Goal: Transaction & Acquisition: Purchase product/service

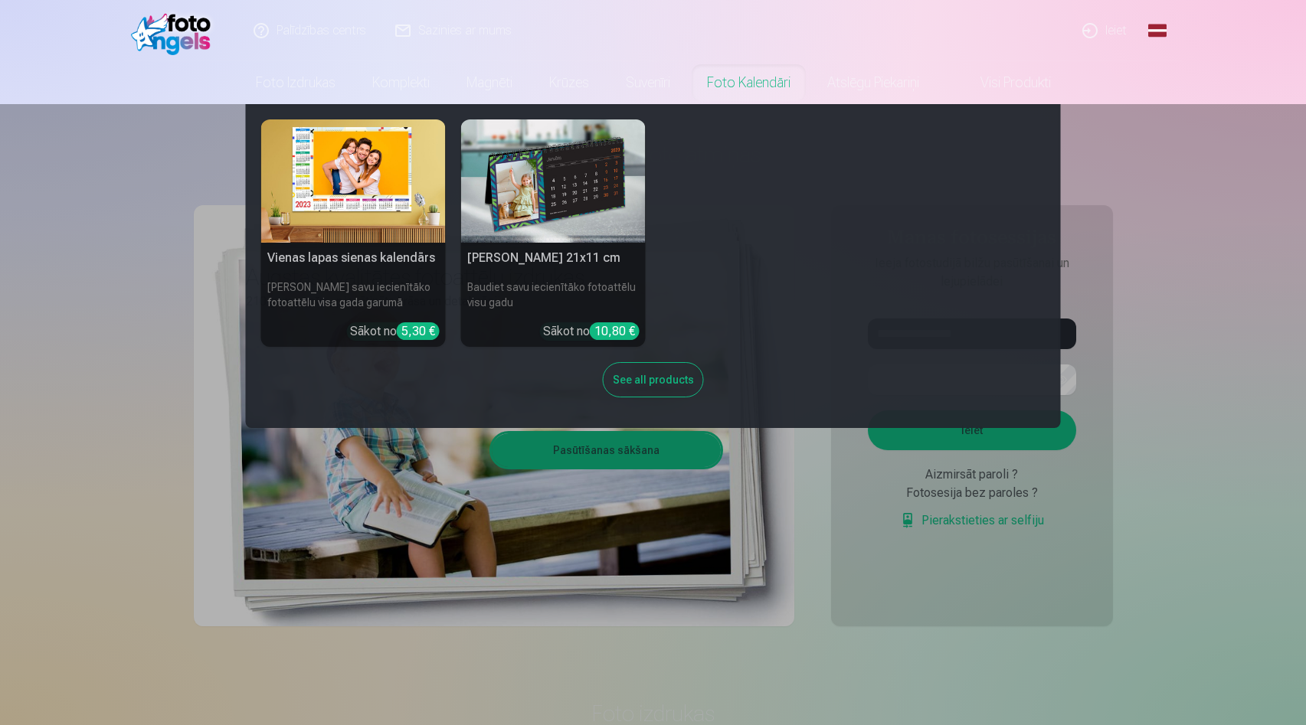
click at [1197, 215] on nav "Vienas lapas sienas [PERSON_NAME] savu iecienītāko fotoattēlu visa gada garumā …" at bounding box center [653, 266] width 1306 height 324
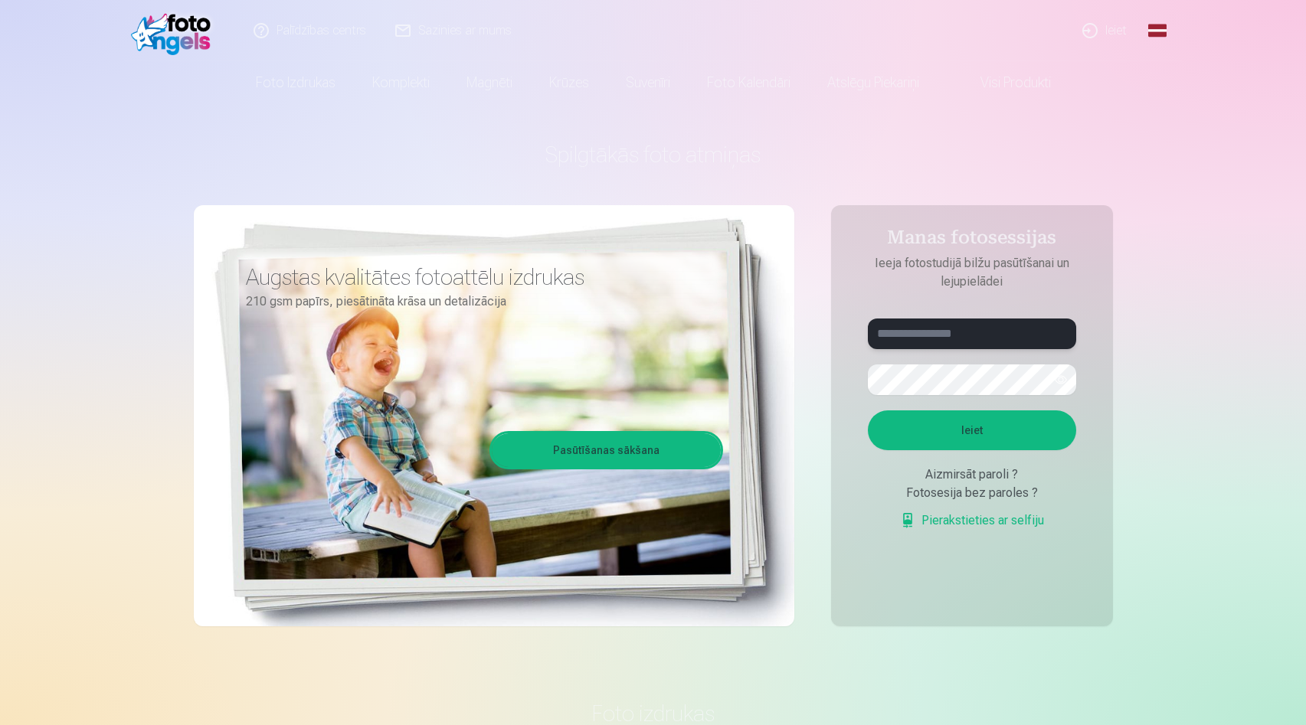
click at [989, 336] on input "text" at bounding box center [972, 334] width 208 height 31
type input "**********"
click at [868, 411] on button "Ieiet" at bounding box center [972, 431] width 208 height 40
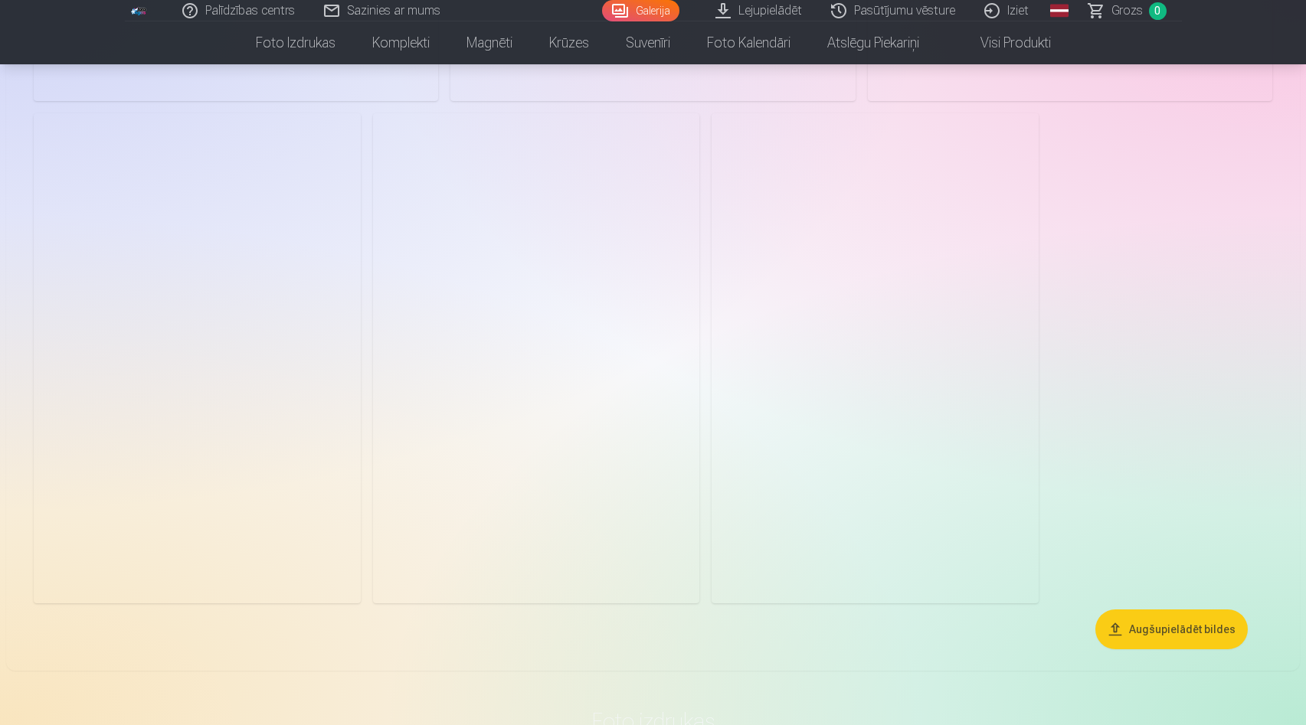
scroll to position [3285, 0]
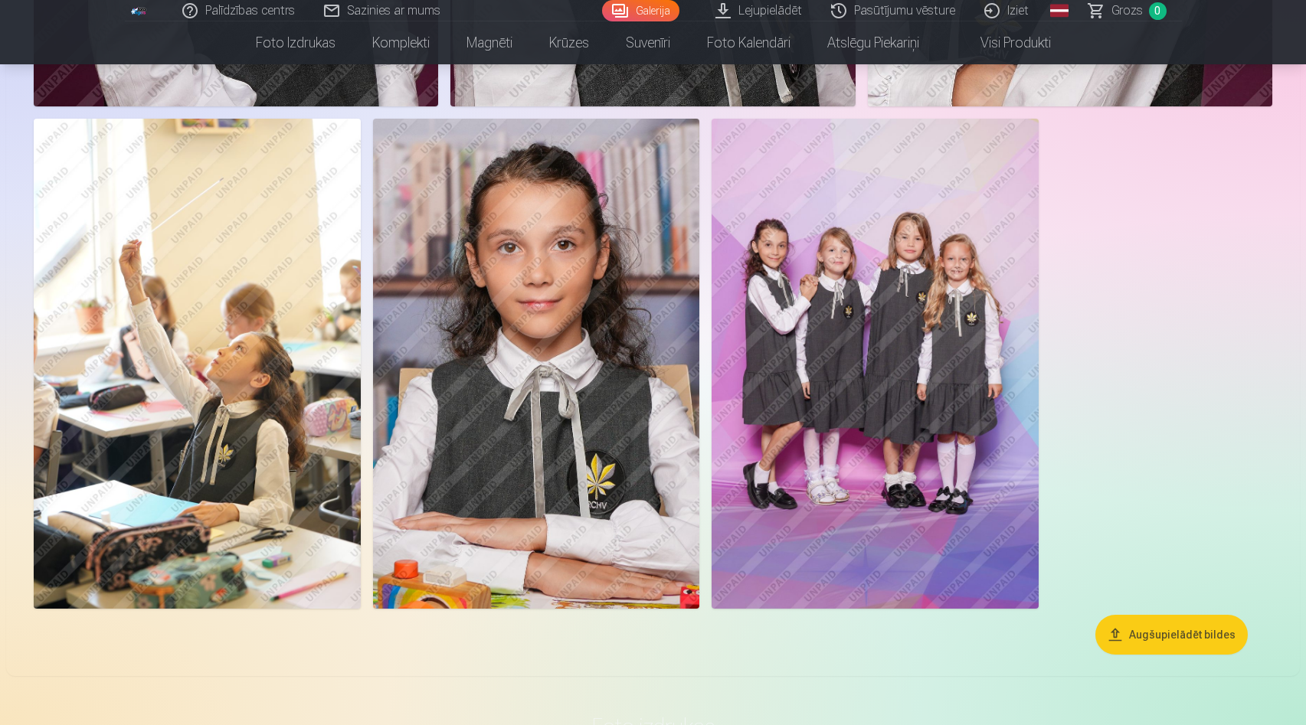
click at [1159, 636] on button "Augšupielādēt bildes" at bounding box center [1171, 635] width 152 height 40
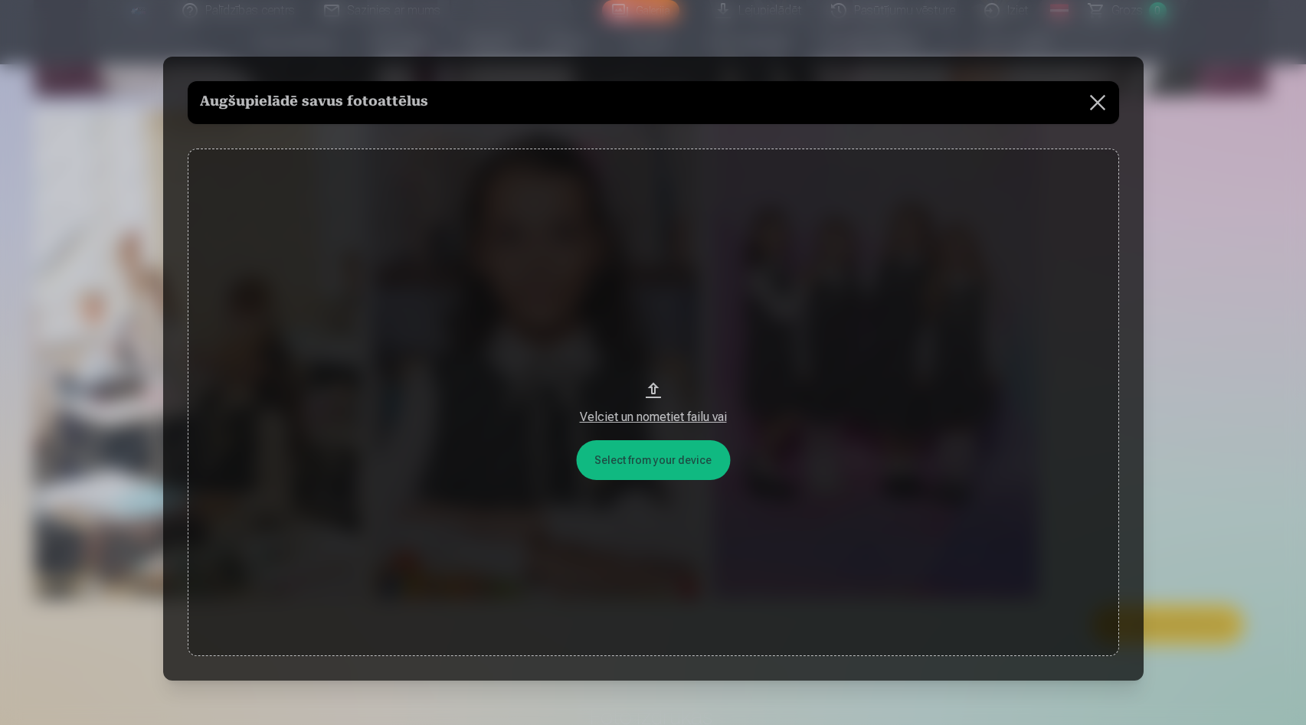
scroll to position [3292, 0]
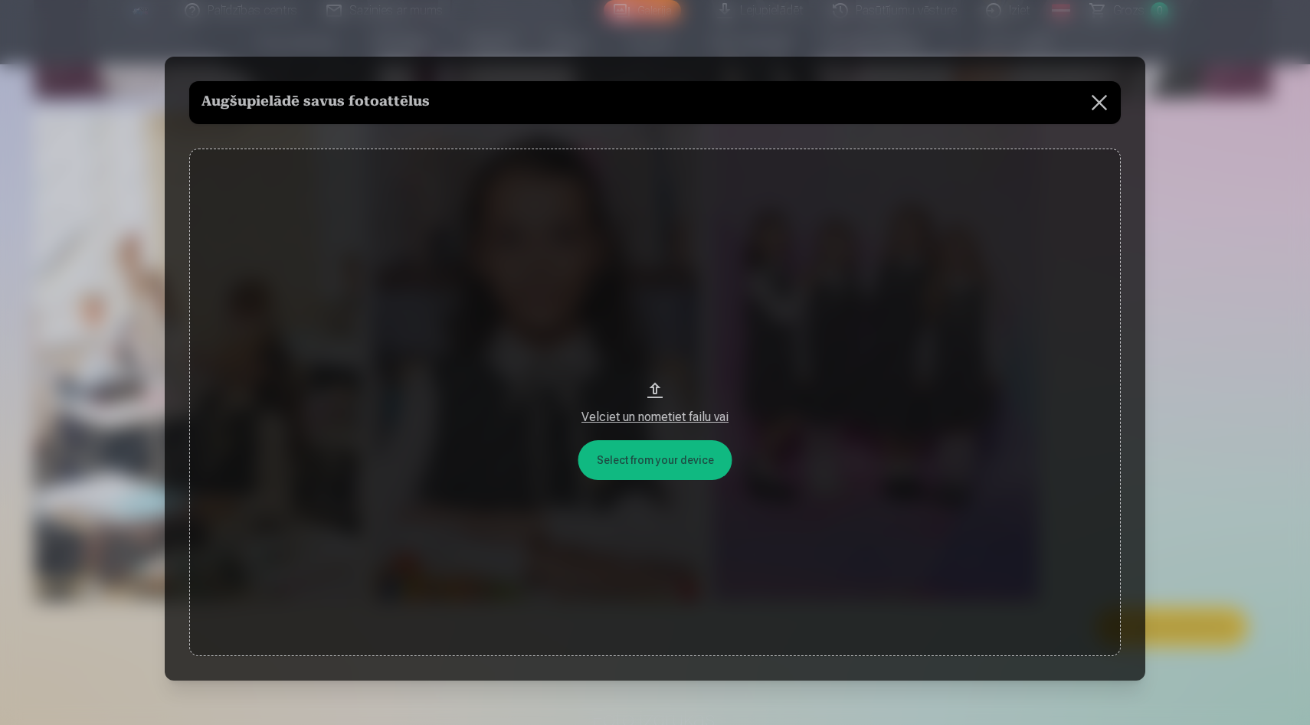
click at [1098, 99] on button at bounding box center [1099, 102] width 43 height 43
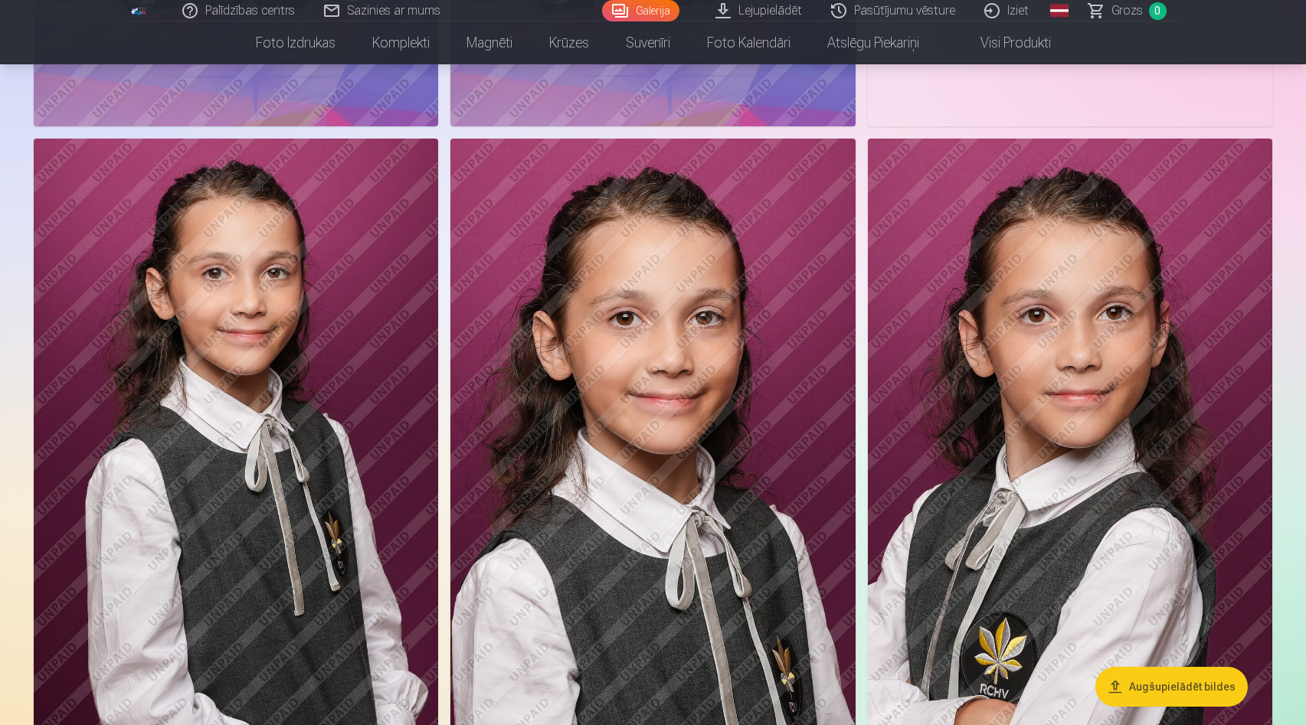
scroll to position [2729, 0]
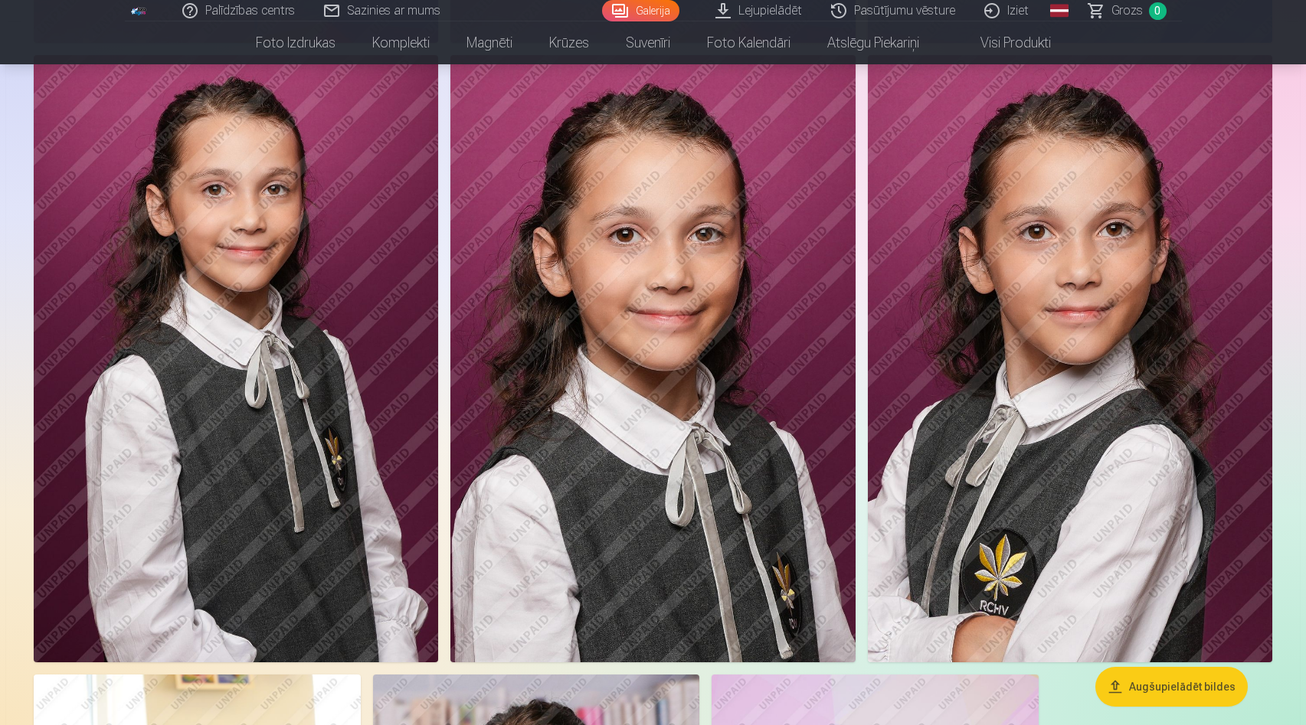
click at [647, 330] on img at bounding box center [652, 358] width 404 height 607
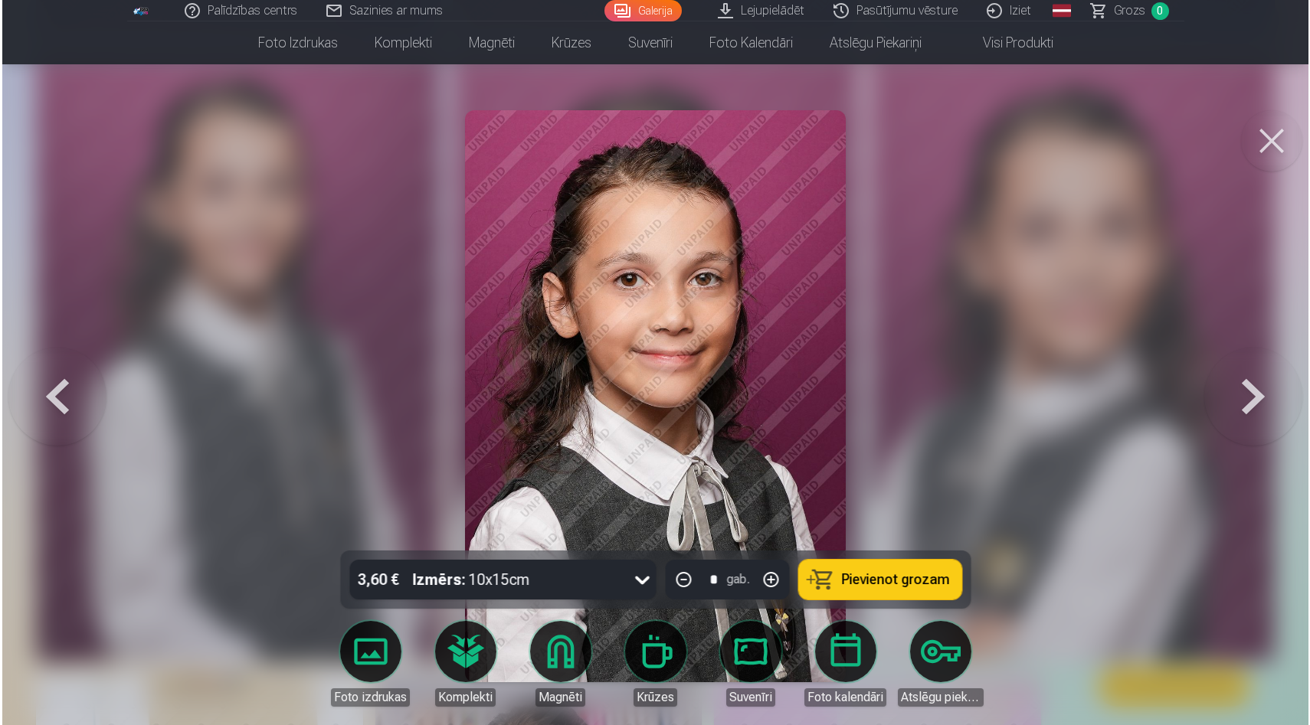
scroll to position [2735, 0]
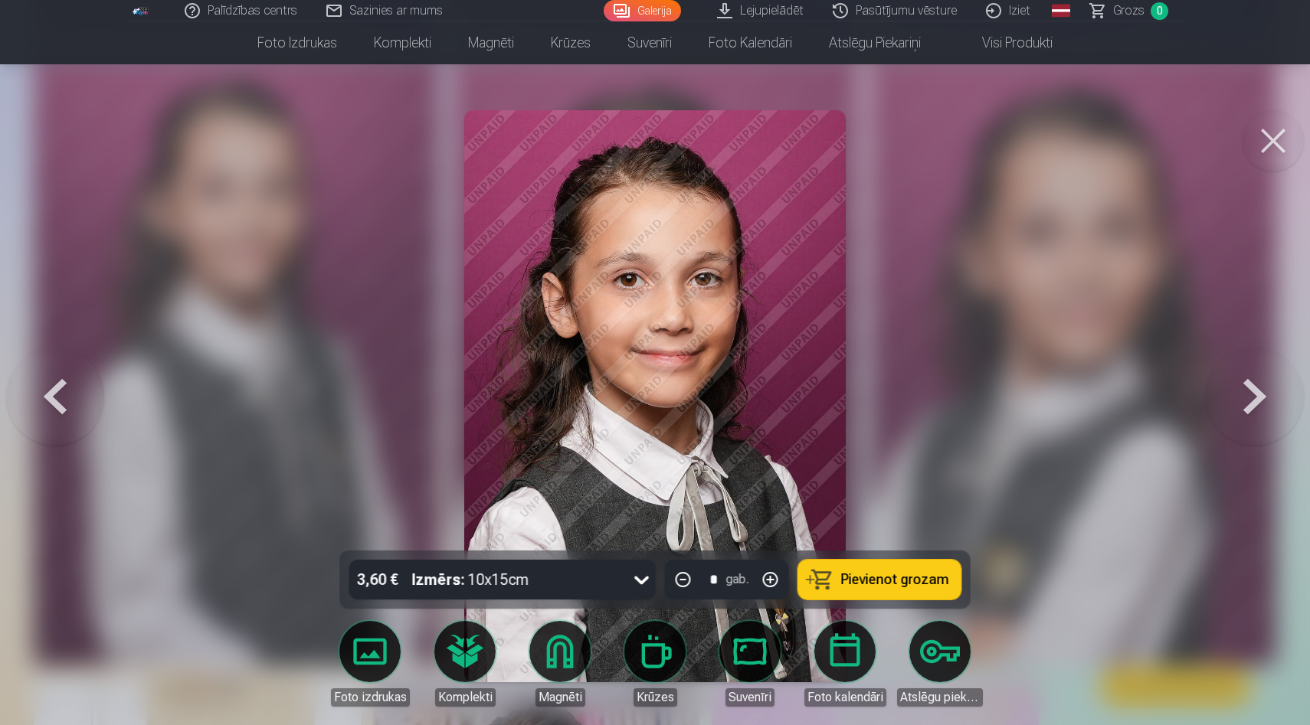
click at [984, 297] on div at bounding box center [655, 362] width 1310 height 725
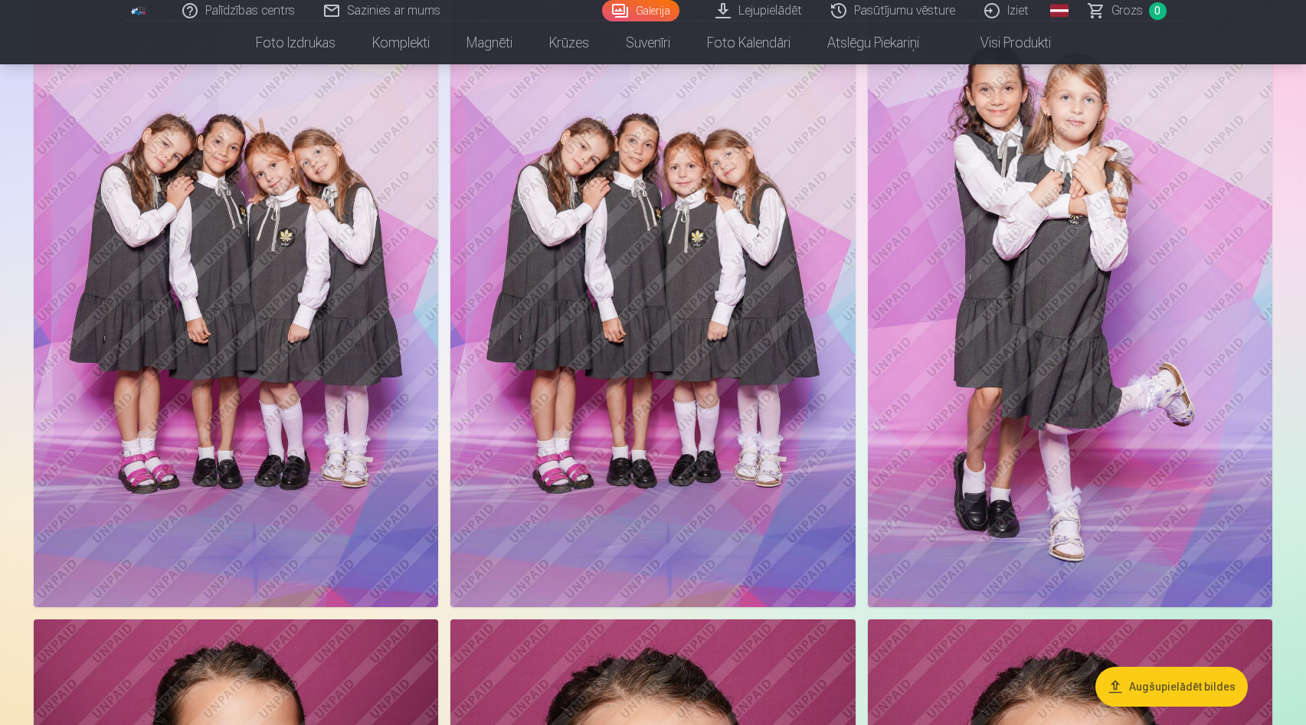
scroll to position [2161, 0]
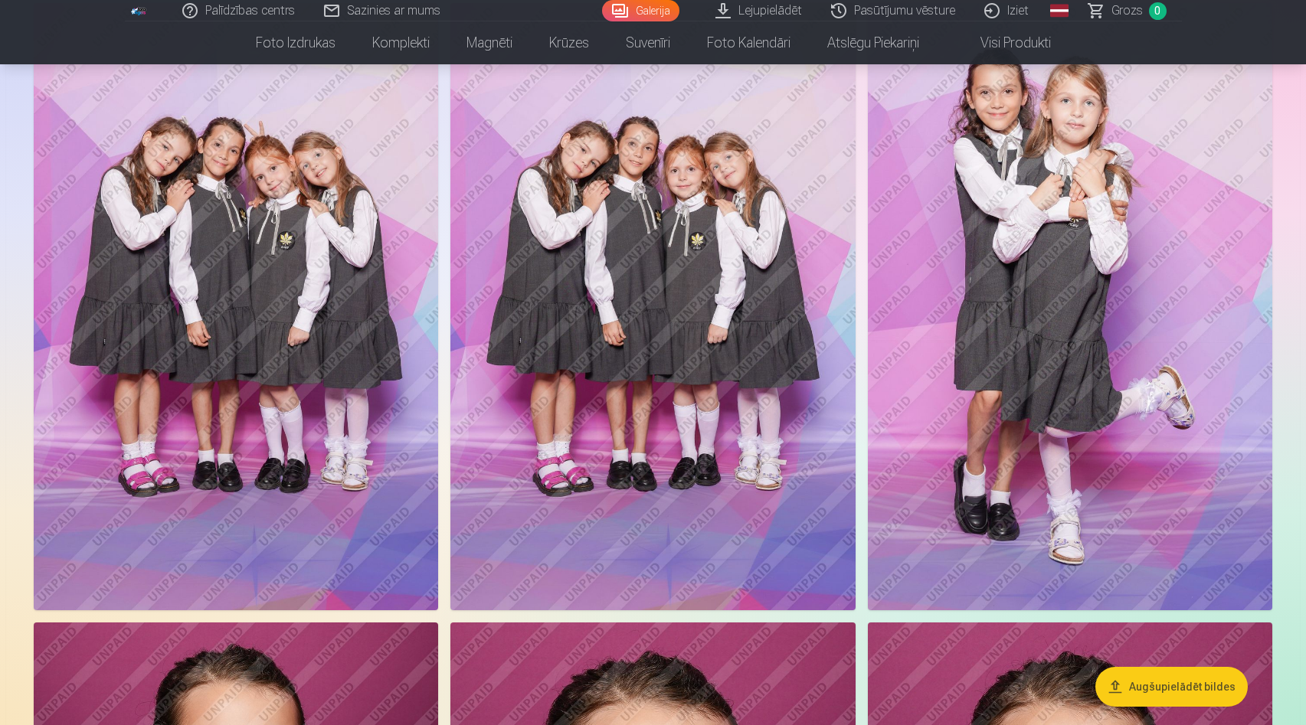
click at [636, 165] on img at bounding box center [652, 306] width 404 height 607
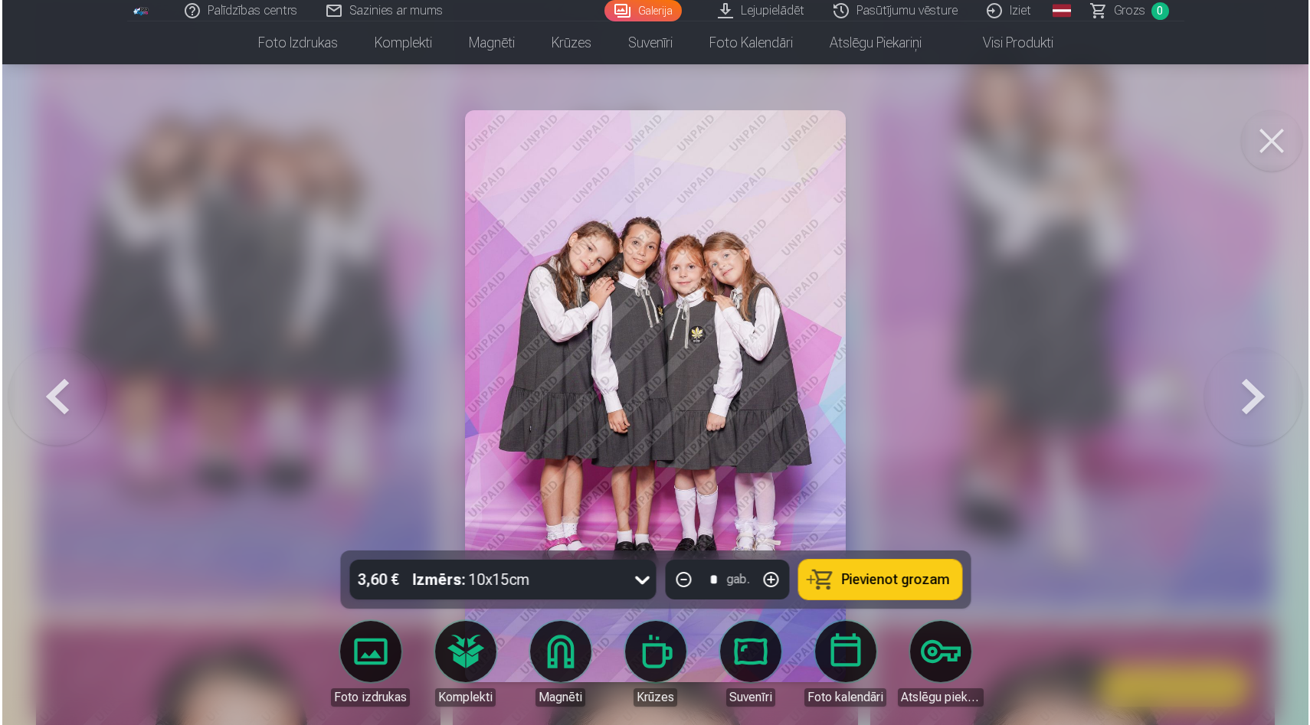
scroll to position [2167, 0]
click at [640, 235] on img at bounding box center [654, 396] width 381 height 572
click at [642, 264] on img at bounding box center [654, 396] width 381 height 572
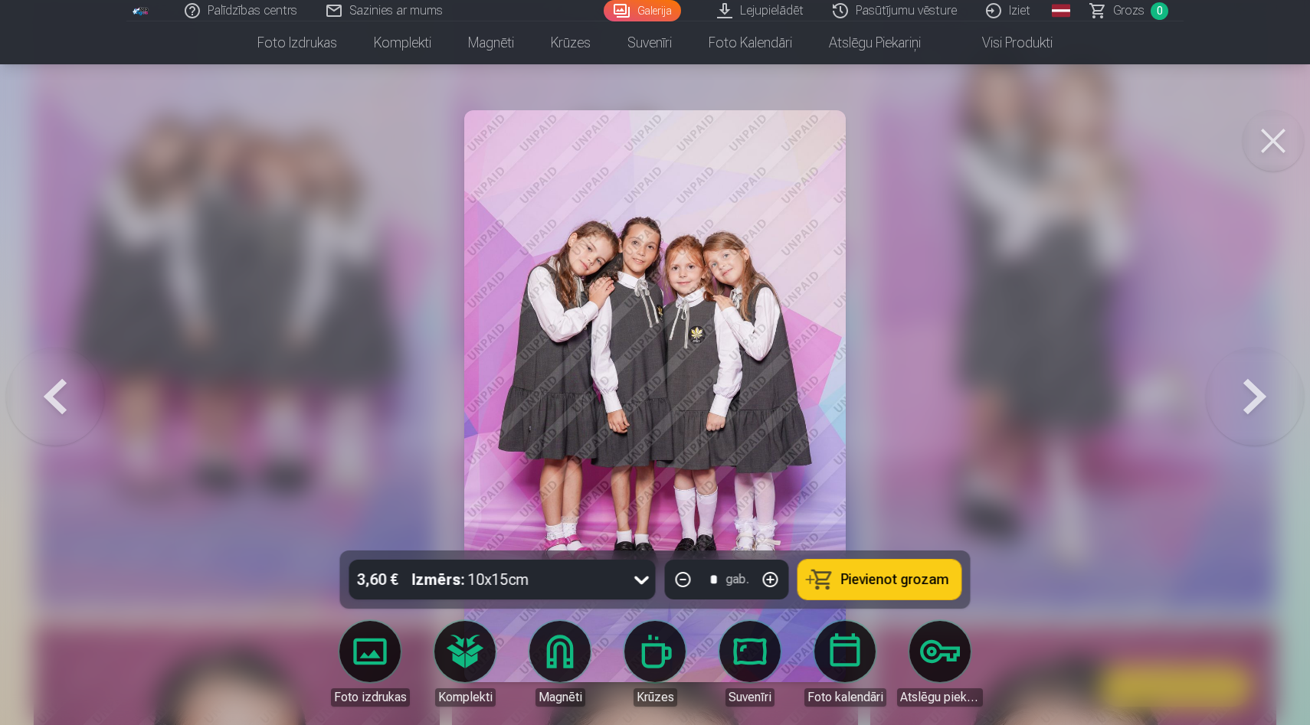
click at [1278, 142] on button at bounding box center [1272, 140] width 61 height 61
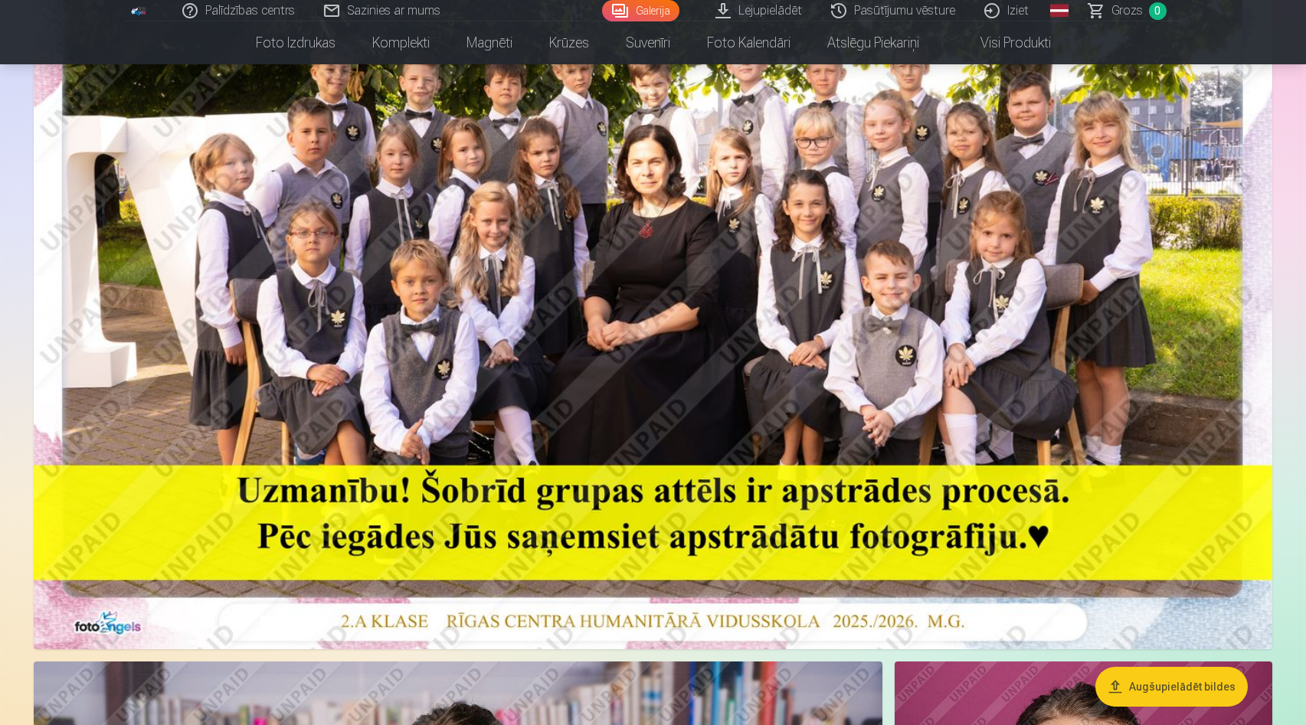
scroll to position [348, 0]
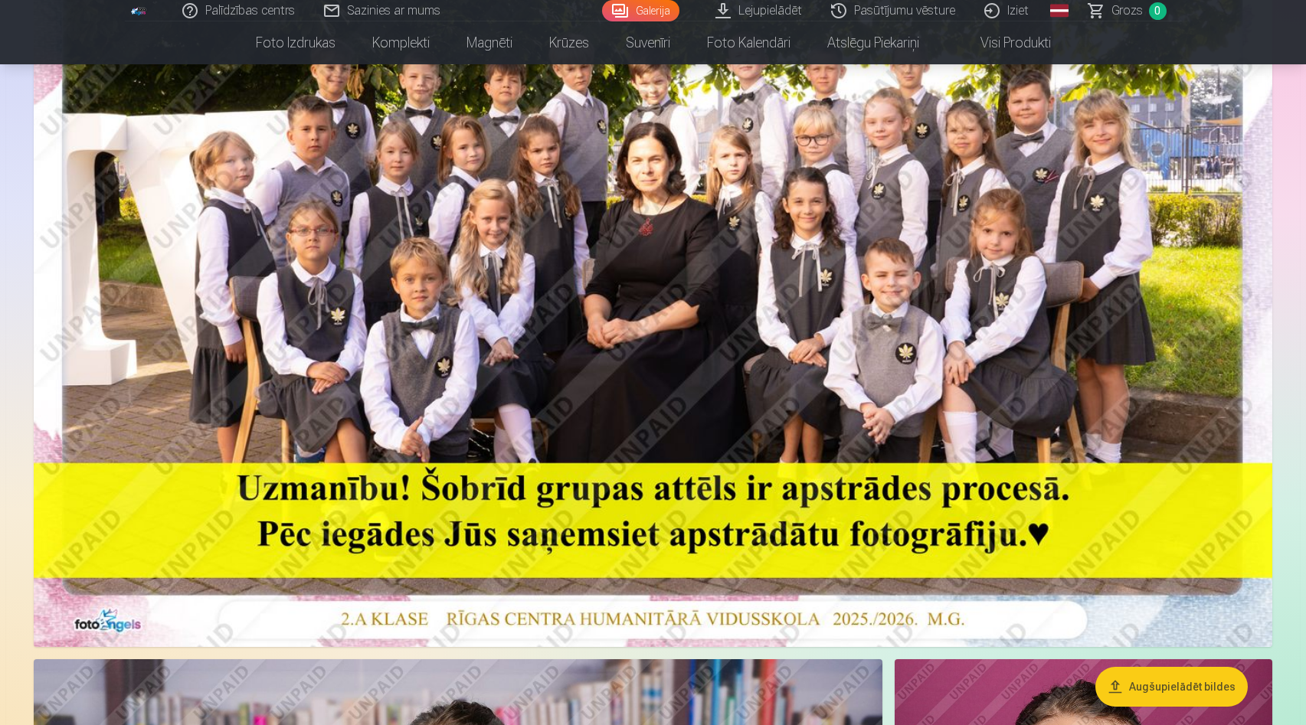
click at [804, 229] on img at bounding box center [653, 234] width 1239 height 827
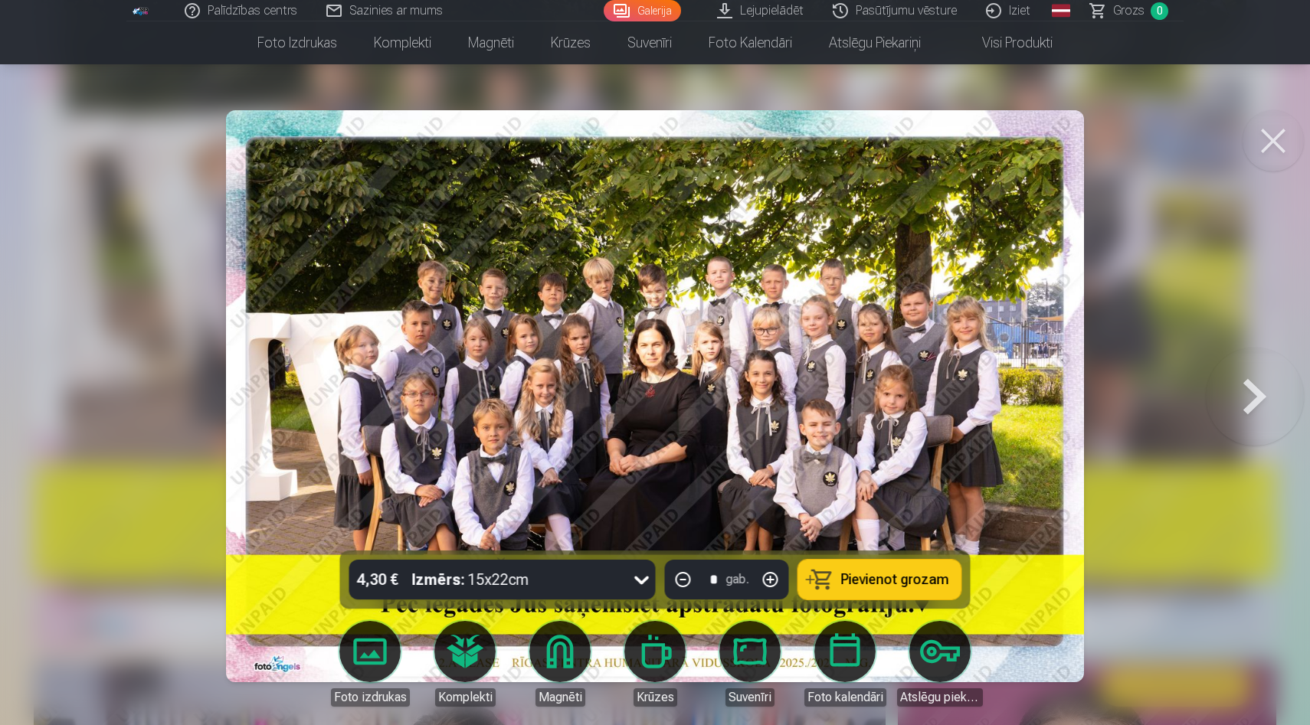
click at [631, 578] on icon at bounding box center [642, 580] width 25 height 25
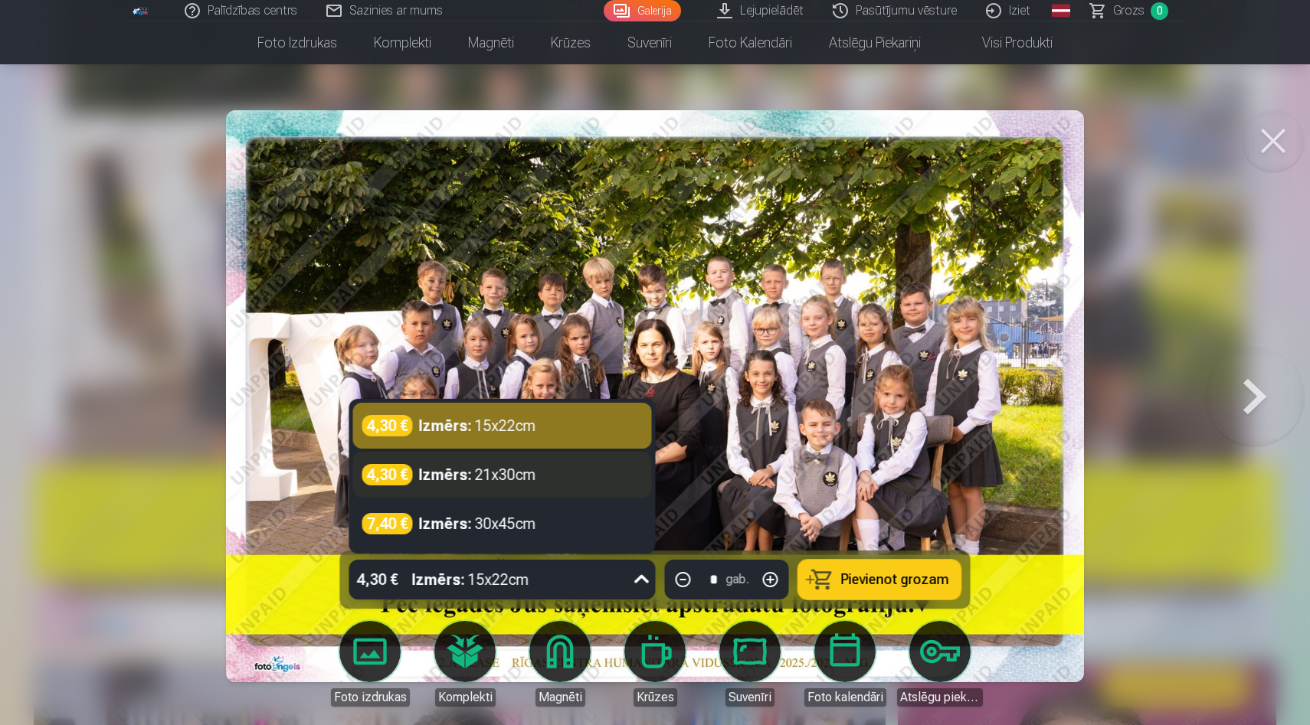
click at [616, 485] on div "4,30 € Izmērs : 21x30cm" at bounding box center [502, 474] width 280 height 21
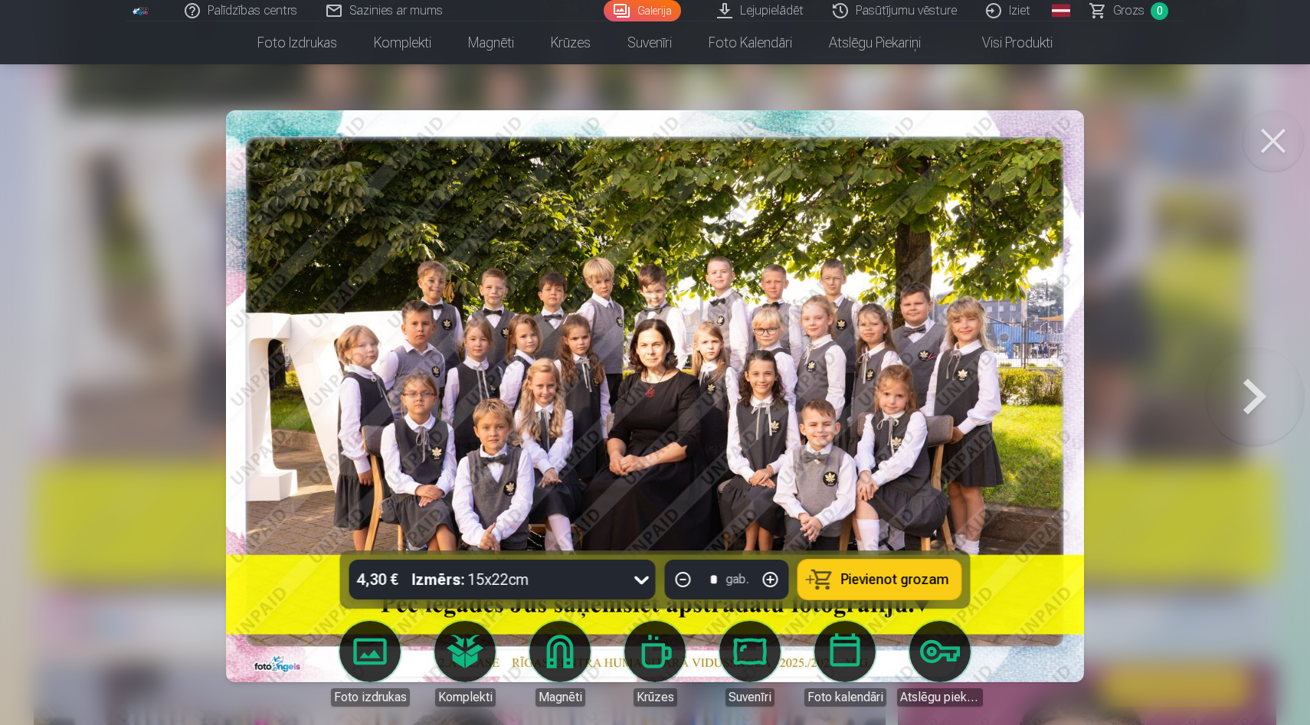
click at [862, 573] on span "Pievienot grozam" at bounding box center [895, 580] width 108 height 14
click at [1252, 415] on button at bounding box center [1255, 396] width 98 height 278
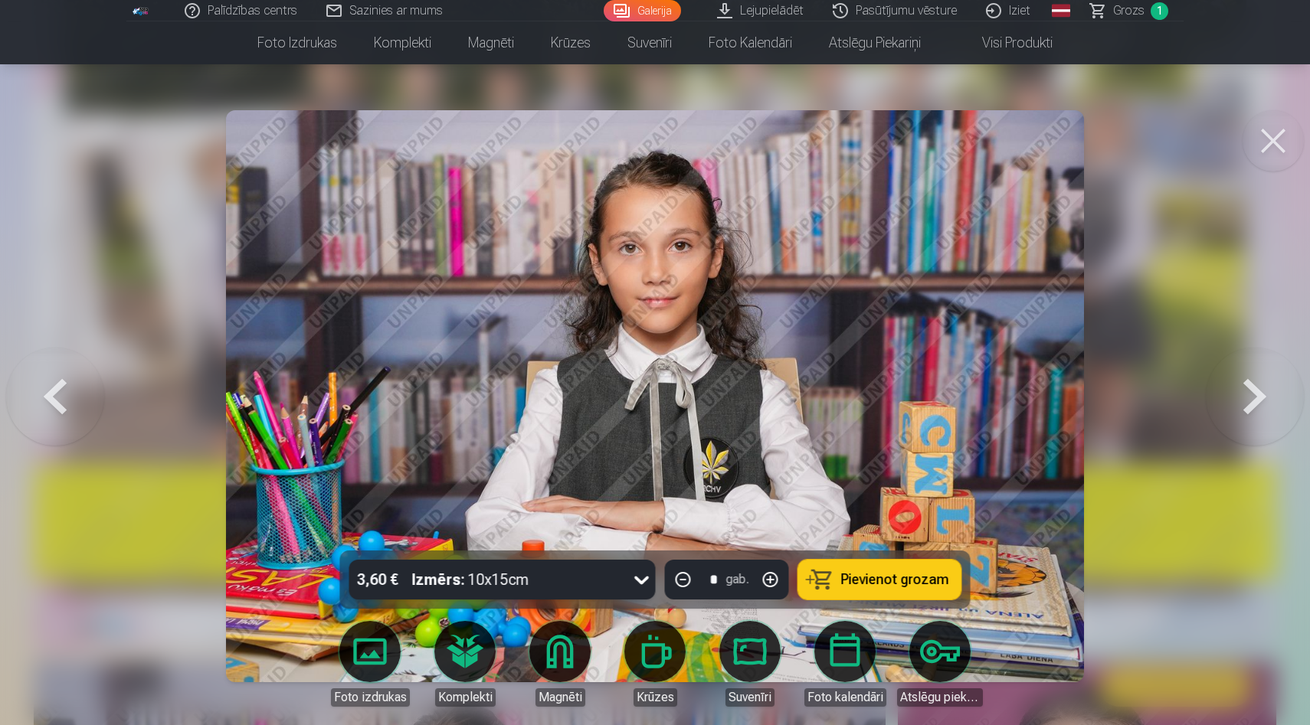
click at [1252, 415] on button at bounding box center [1255, 396] width 98 height 278
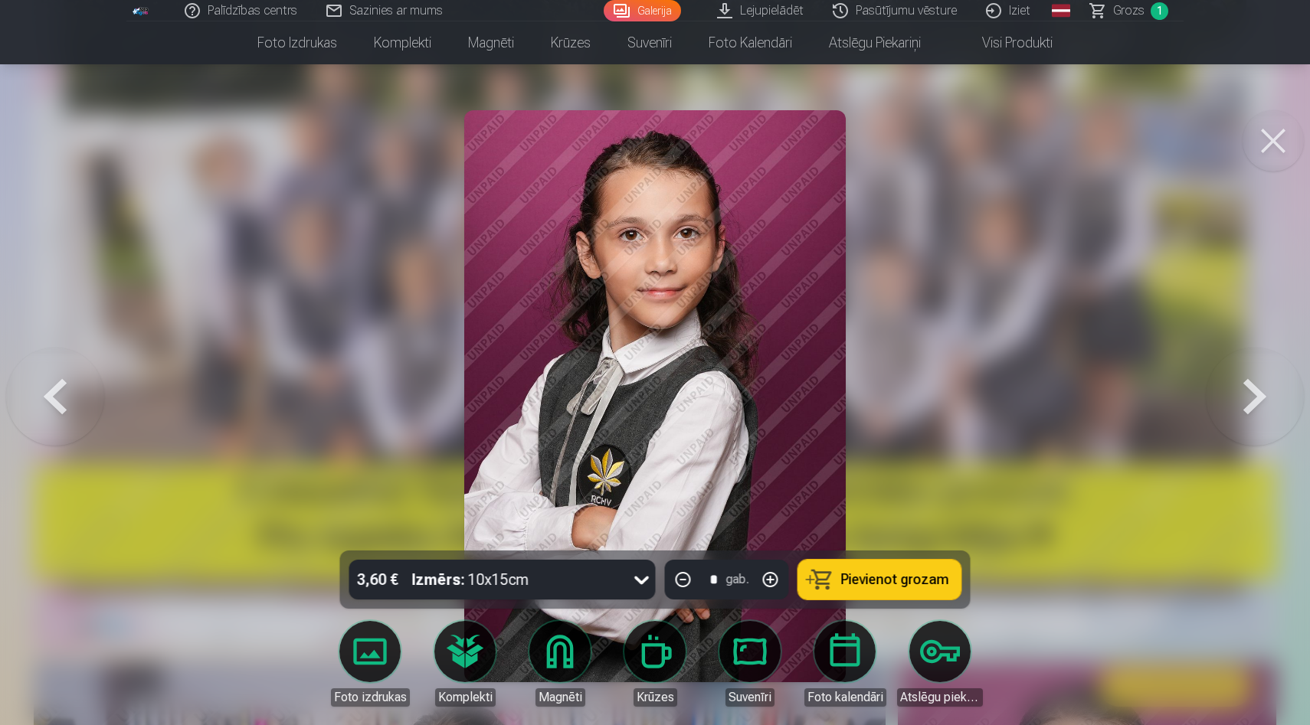
click at [54, 391] on button at bounding box center [55, 396] width 98 height 278
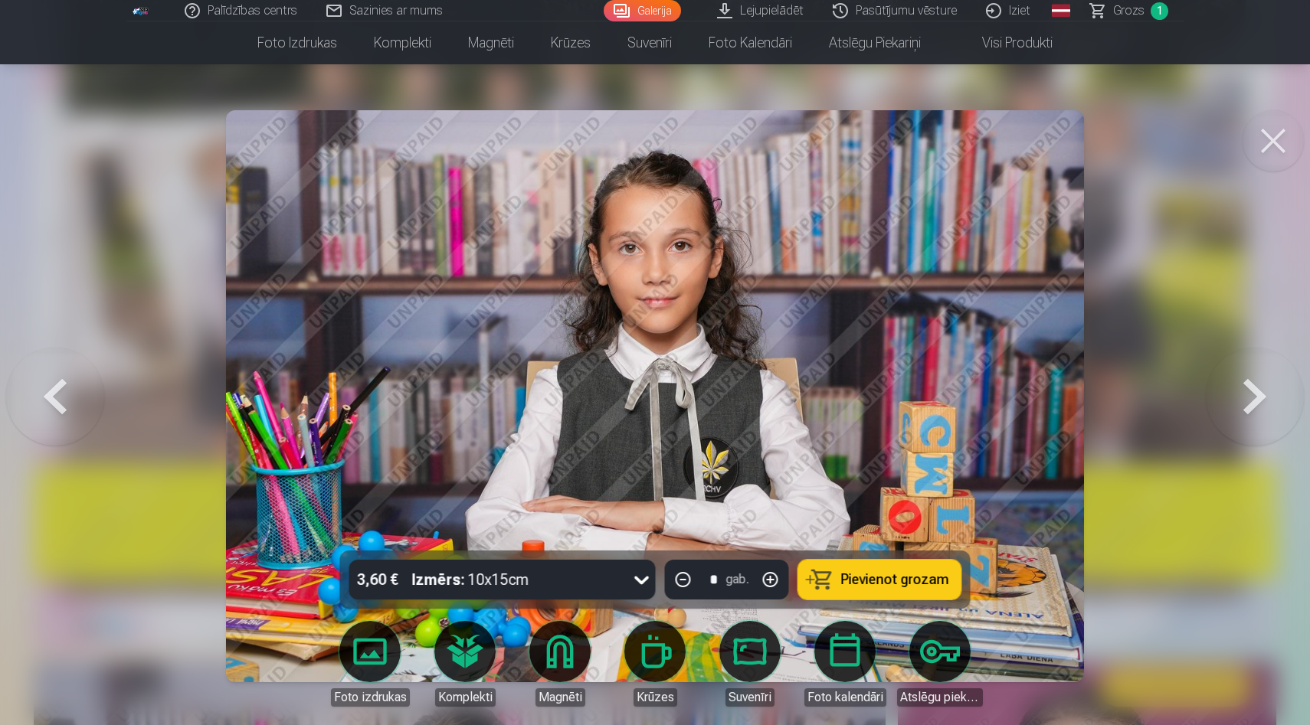
click at [921, 579] on span "Pievienot grozam" at bounding box center [895, 580] width 108 height 14
click at [1246, 420] on button at bounding box center [1255, 396] width 98 height 278
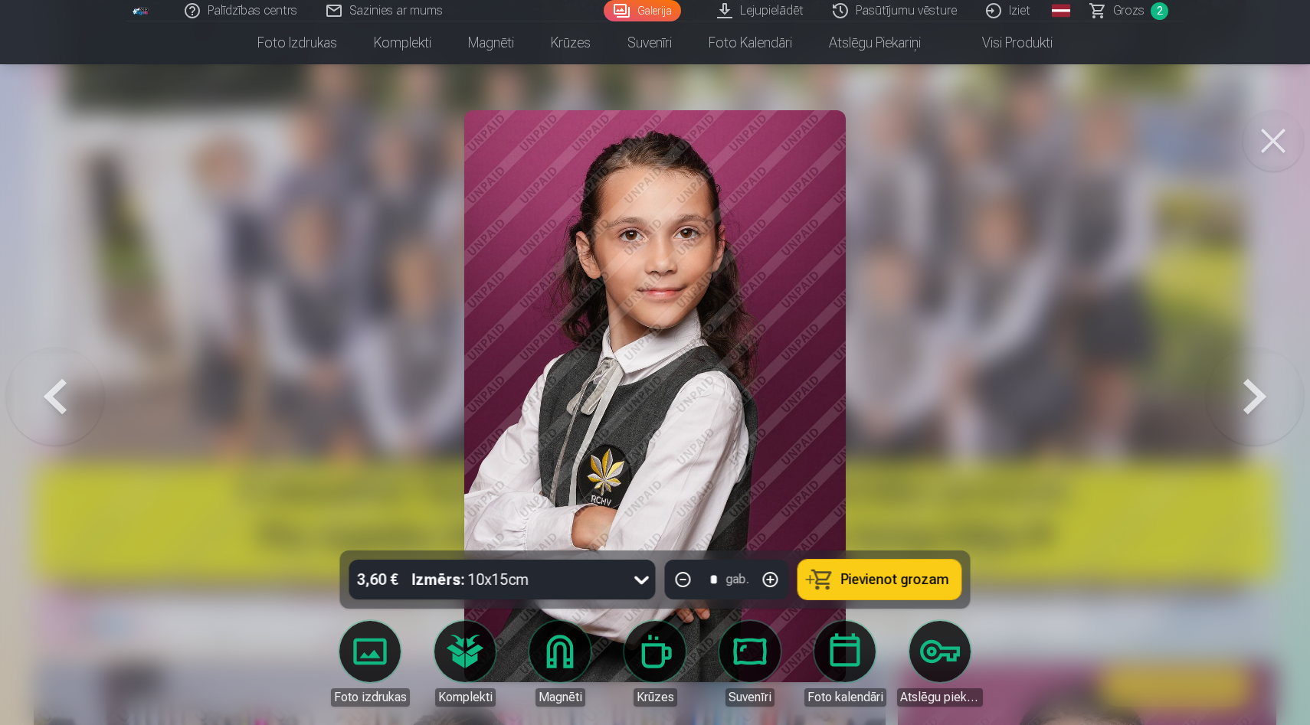
click at [1246, 420] on button at bounding box center [1255, 396] width 98 height 278
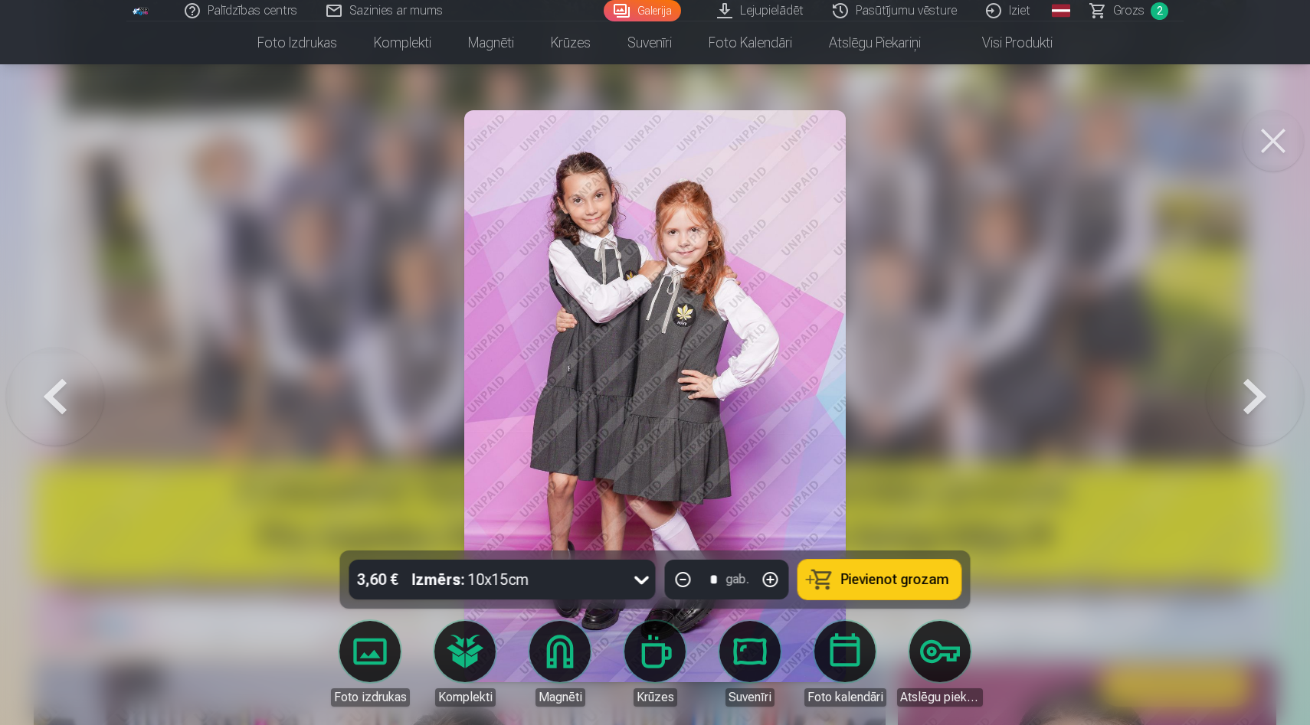
click at [31, 408] on button at bounding box center [55, 396] width 98 height 278
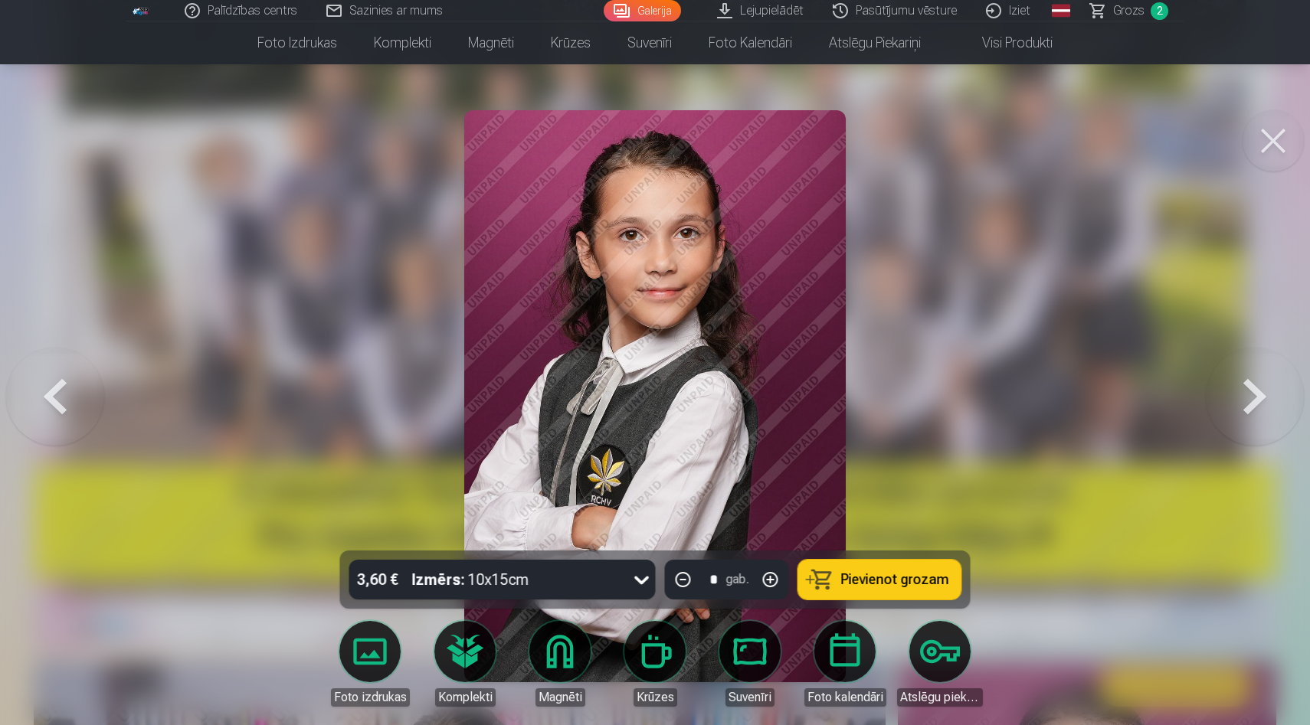
click at [1260, 423] on button at bounding box center [1255, 396] width 98 height 278
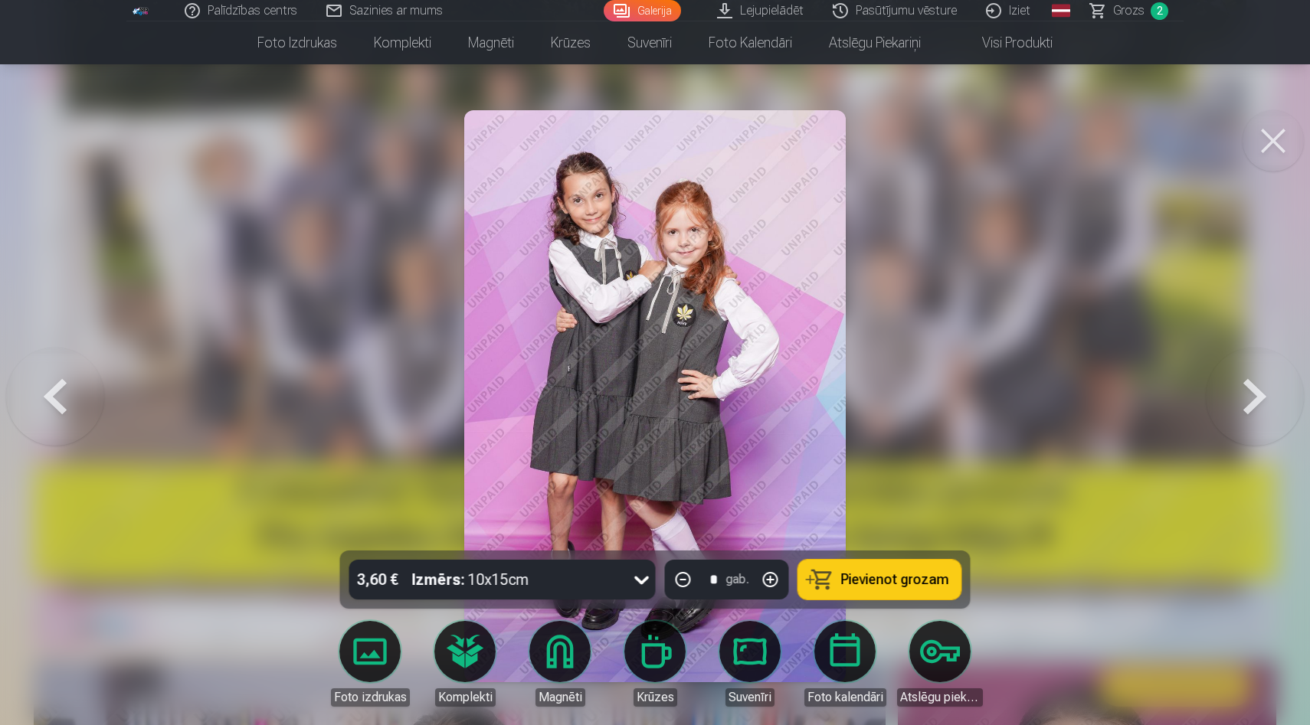
click at [900, 587] on span "Pievienot grozam" at bounding box center [895, 580] width 108 height 14
click at [1259, 414] on button at bounding box center [1255, 396] width 98 height 278
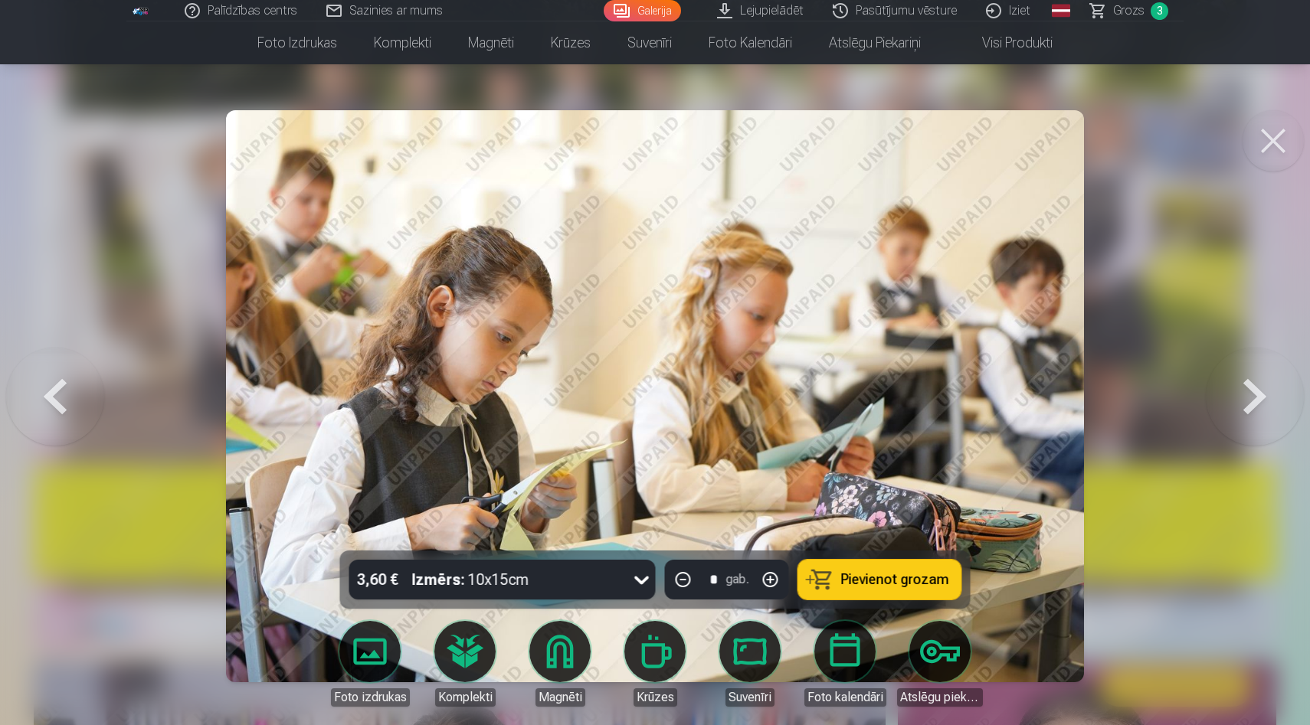
click at [948, 587] on span "Pievienot grozam" at bounding box center [895, 580] width 108 height 14
click at [1274, 424] on button at bounding box center [1255, 396] width 98 height 278
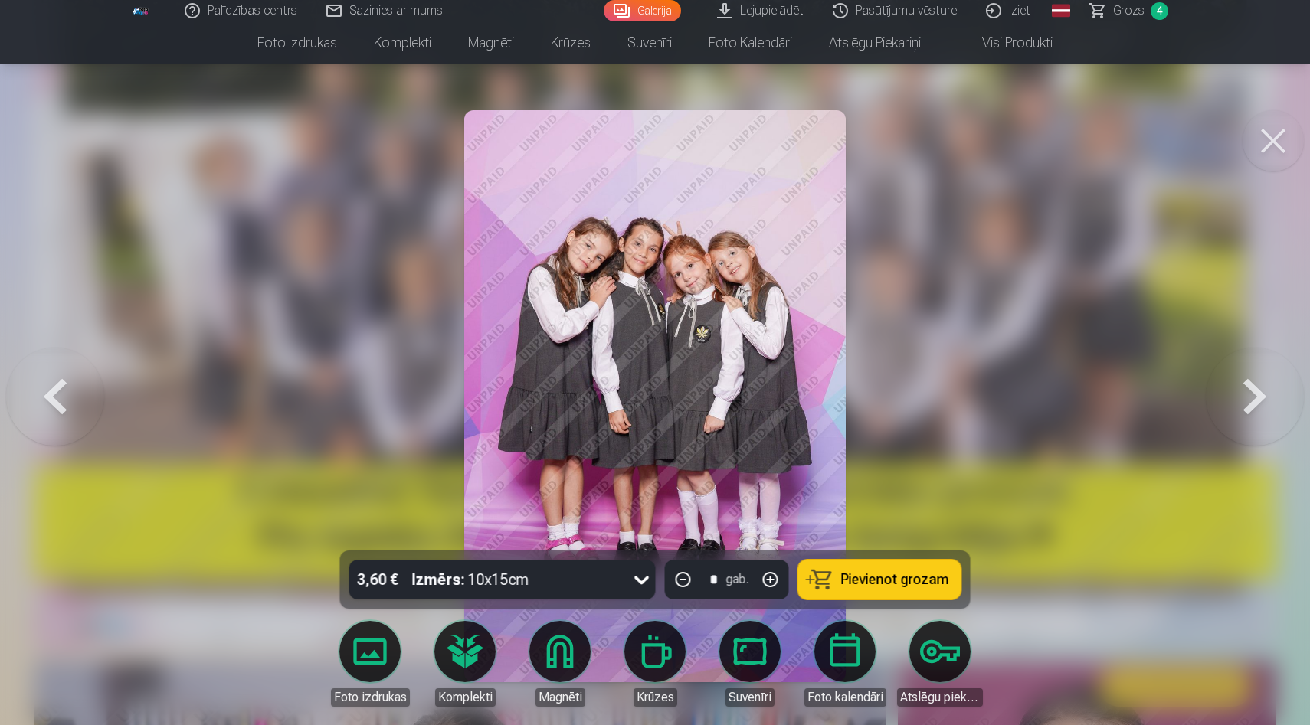
click at [1247, 434] on button at bounding box center [1255, 396] width 98 height 278
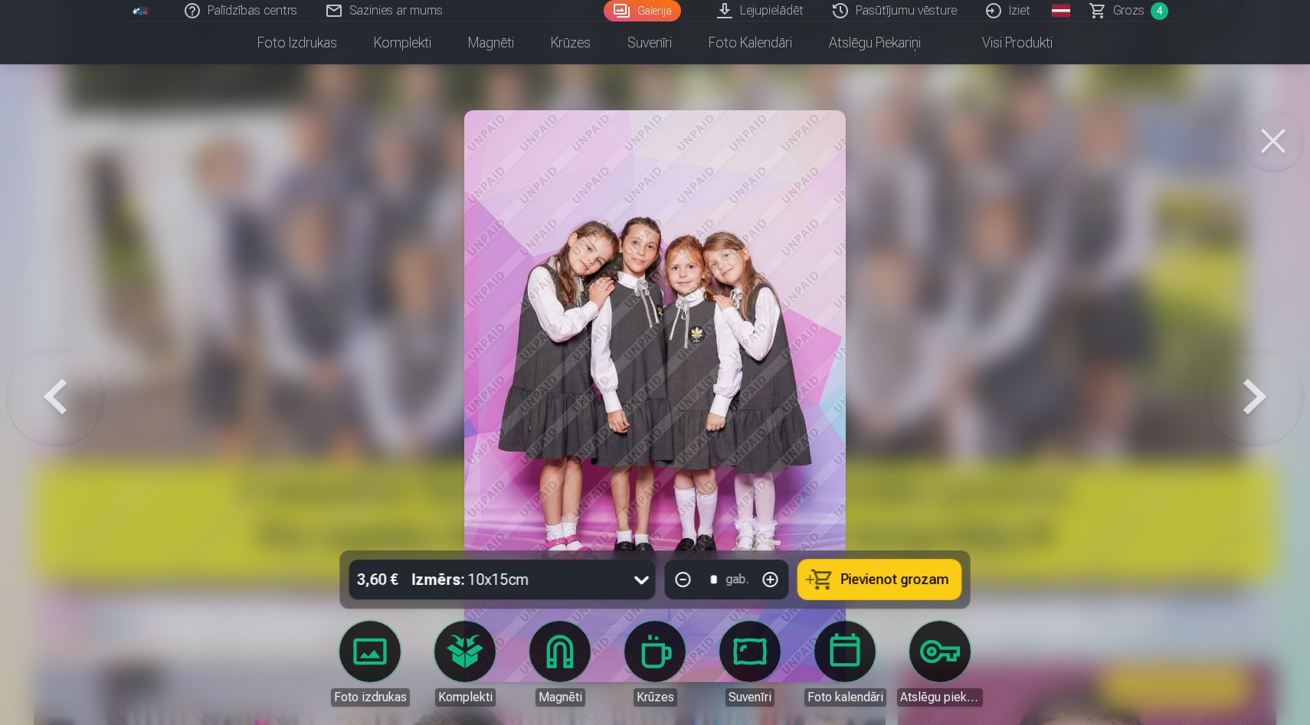
click at [61, 404] on button at bounding box center [55, 396] width 98 height 278
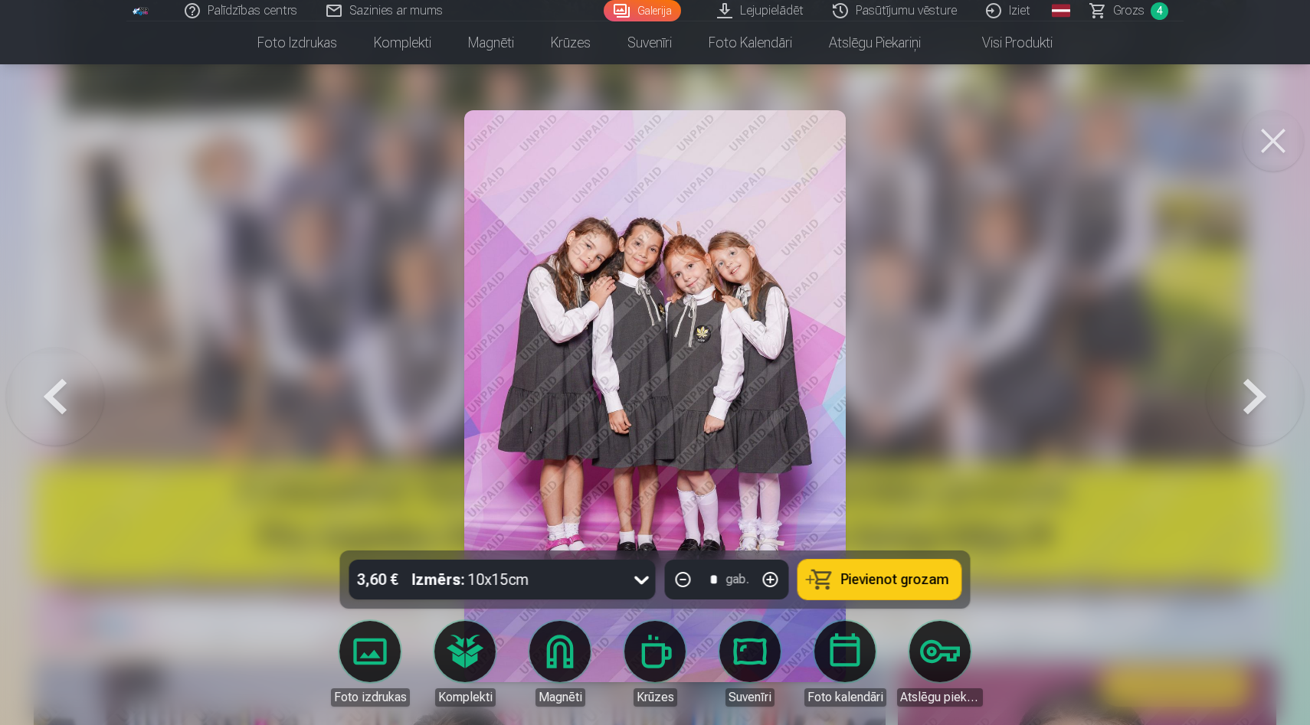
click at [909, 586] on span "Pievienot grozam" at bounding box center [895, 580] width 108 height 14
click at [1252, 416] on button at bounding box center [1255, 396] width 98 height 278
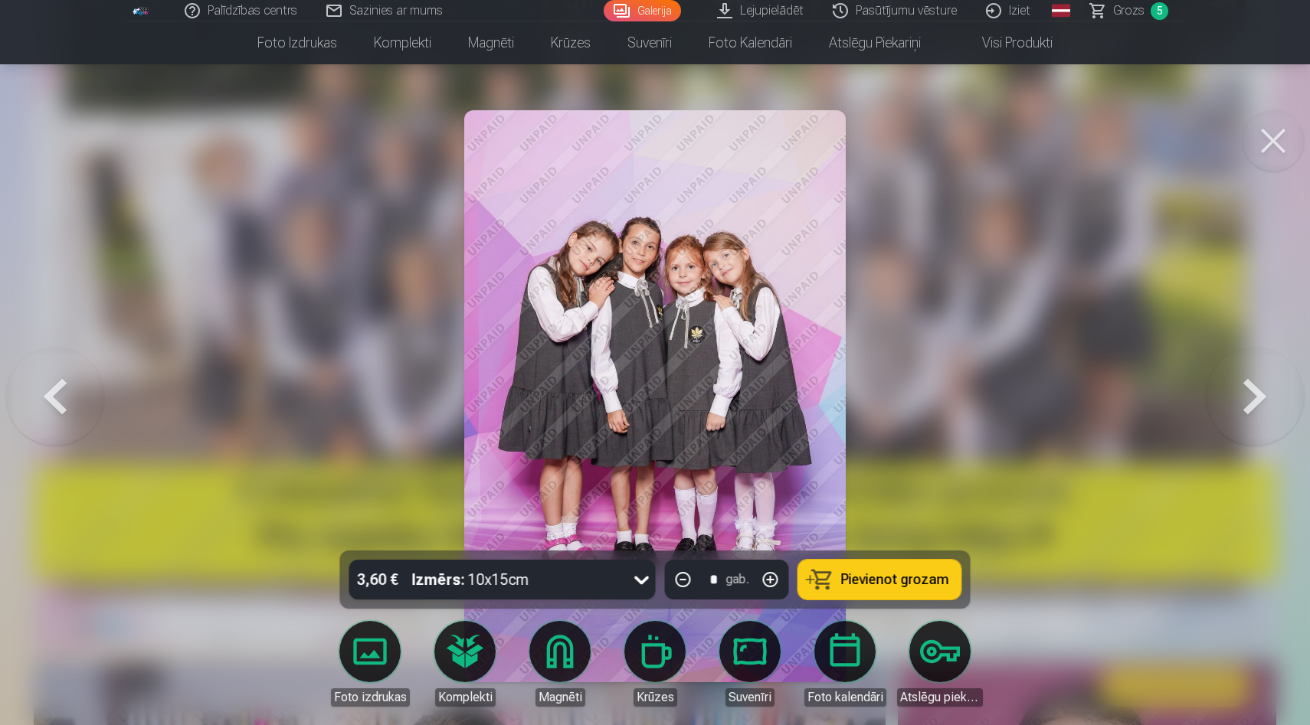
click at [1252, 416] on button at bounding box center [1255, 396] width 98 height 278
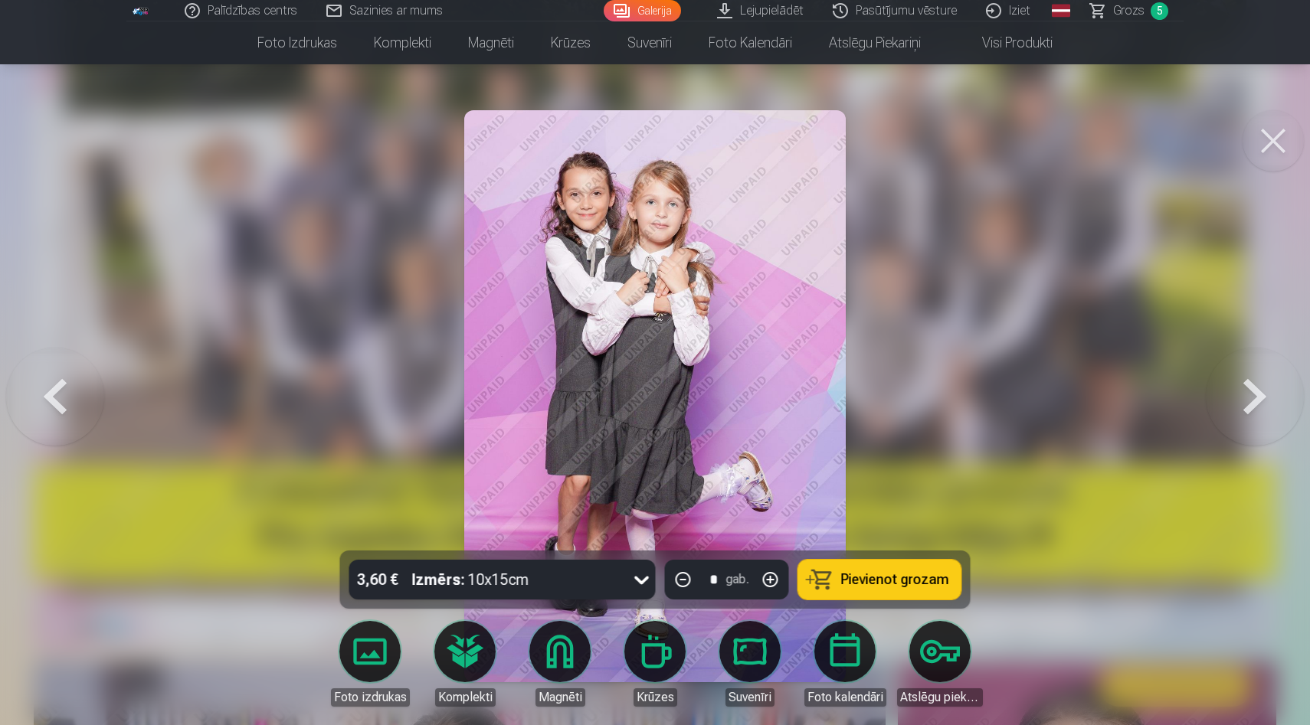
click at [936, 573] on span "Pievienot grozam" at bounding box center [895, 580] width 108 height 14
click at [1259, 414] on button at bounding box center [1255, 396] width 98 height 278
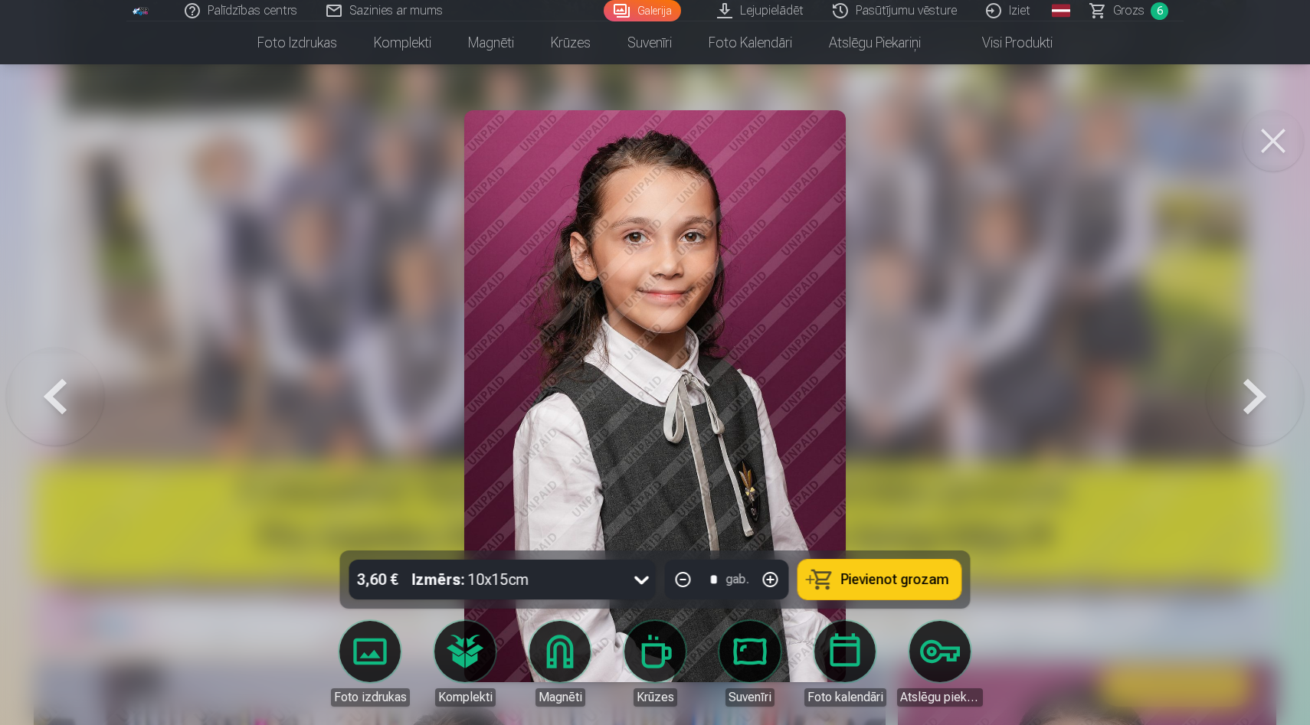
click at [1259, 414] on button at bounding box center [1255, 396] width 98 height 278
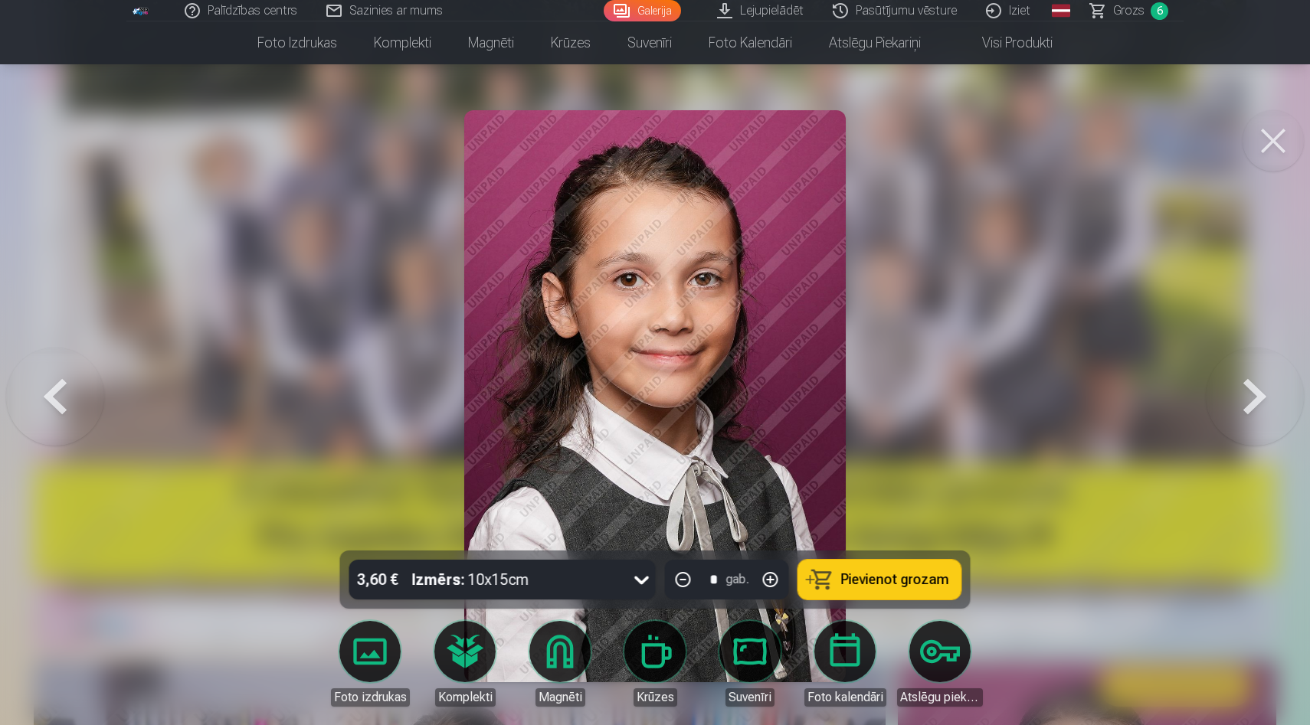
click at [64, 366] on button at bounding box center [55, 396] width 98 height 278
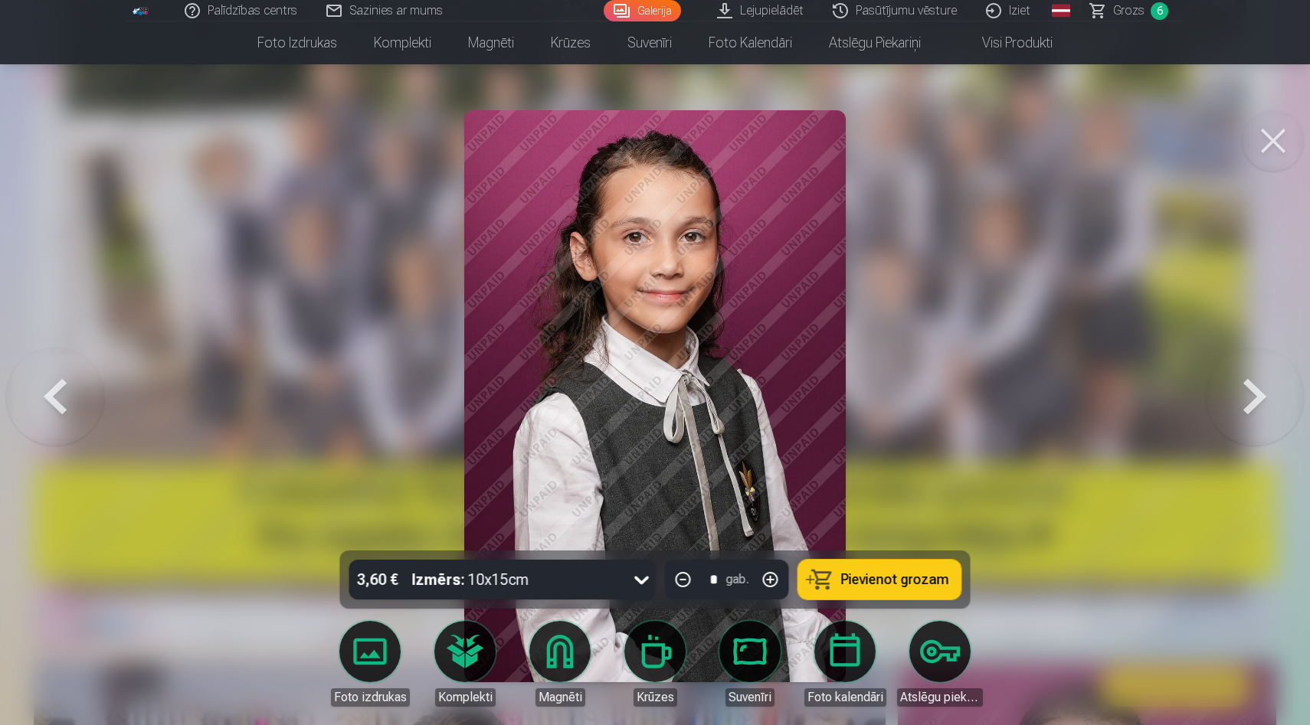
click at [1270, 444] on button at bounding box center [1255, 396] width 98 height 278
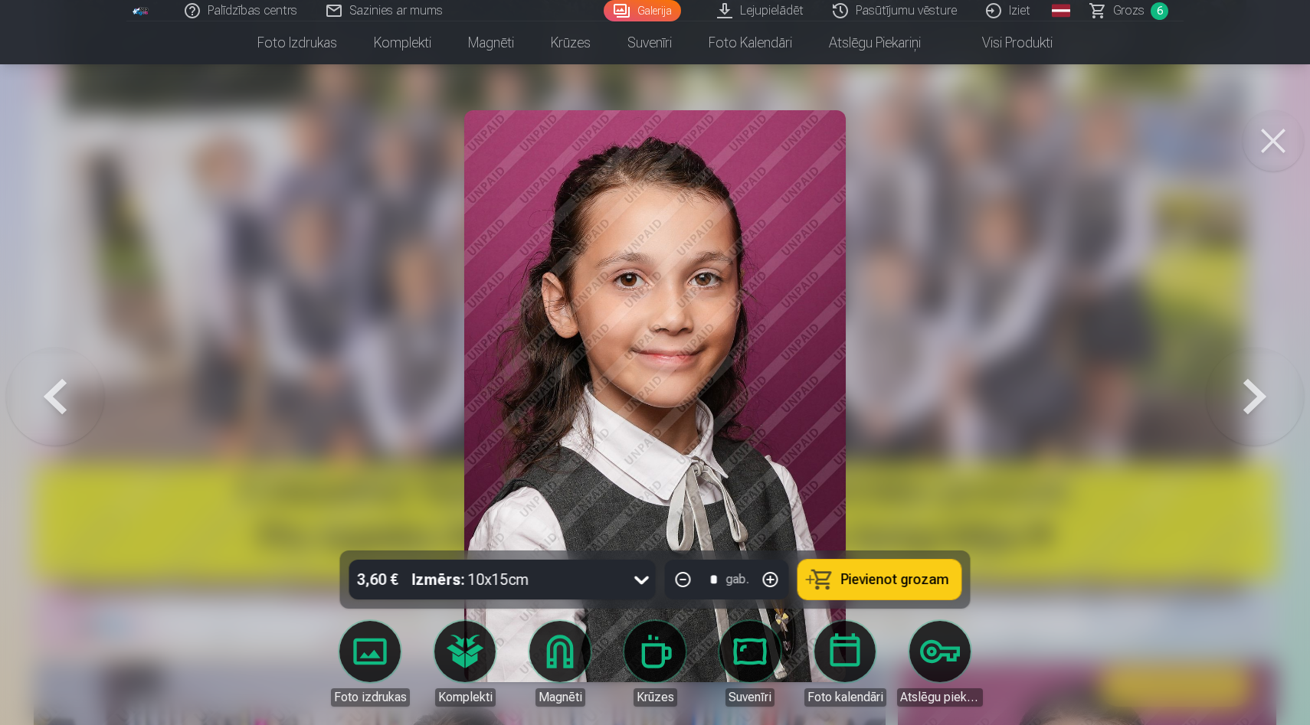
click at [86, 413] on button at bounding box center [55, 396] width 98 height 278
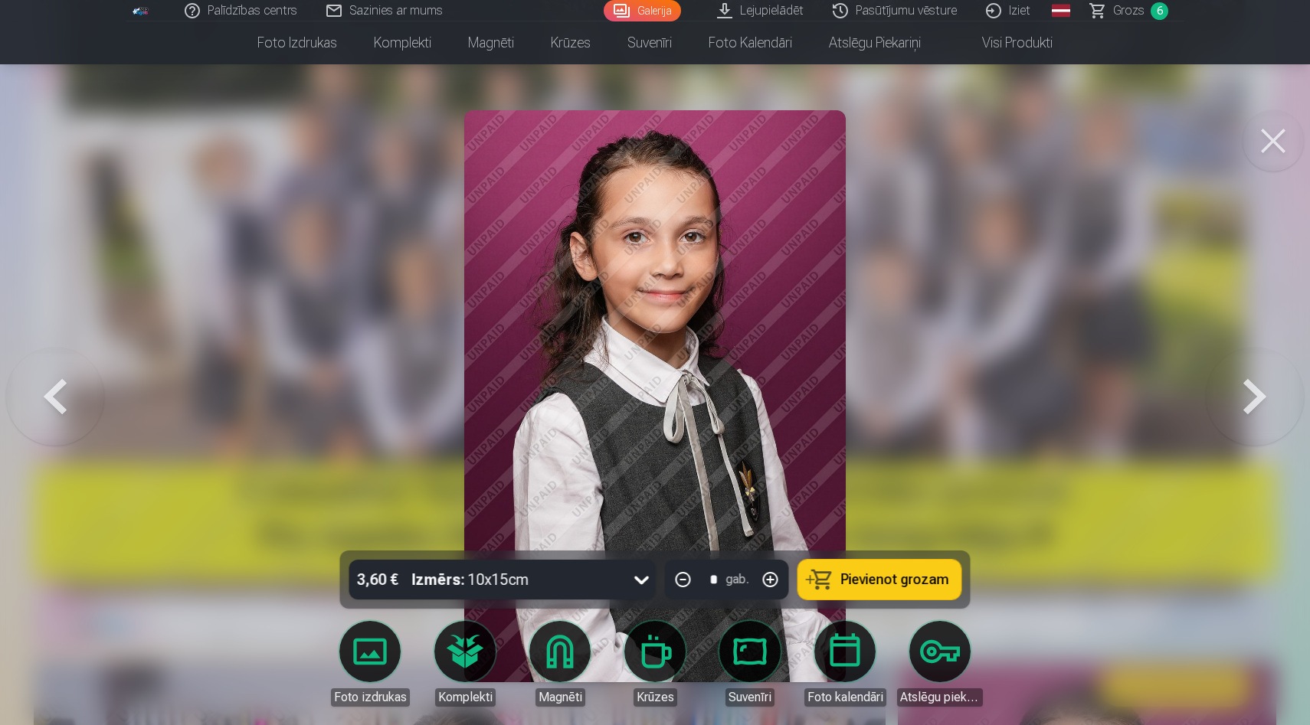
click at [903, 576] on span "Pievienot grozam" at bounding box center [895, 580] width 108 height 14
click at [1257, 421] on button at bounding box center [1255, 396] width 98 height 278
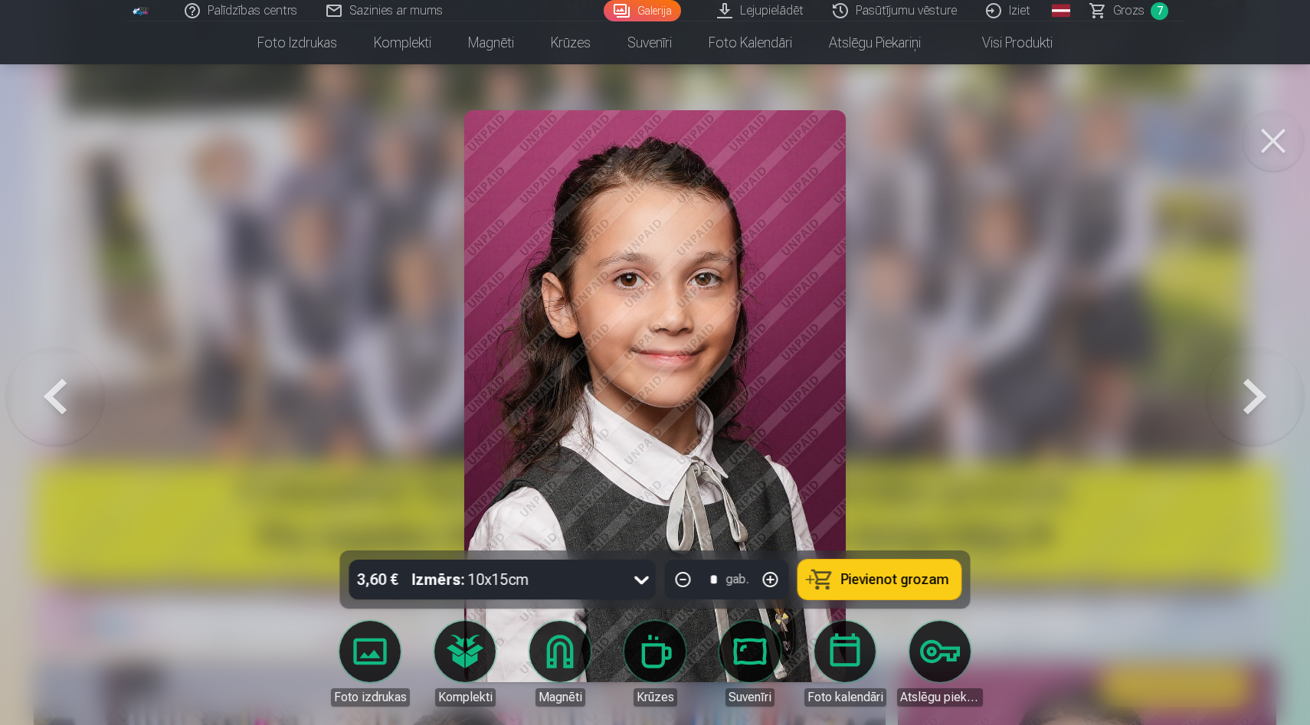
click at [1257, 421] on button at bounding box center [1255, 396] width 98 height 278
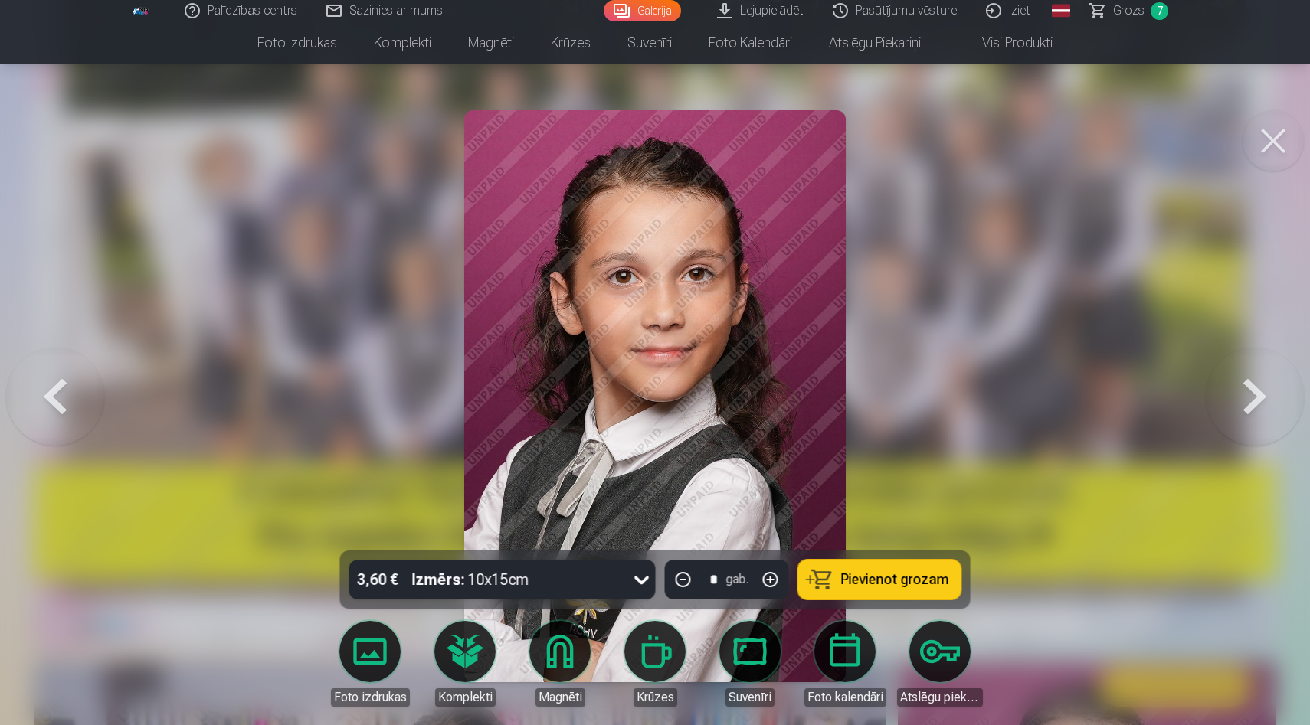
click at [938, 597] on button "Pievienot grozam" at bounding box center [879, 580] width 163 height 40
click at [1289, 418] on button at bounding box center [1255, 396] width 98 height 278
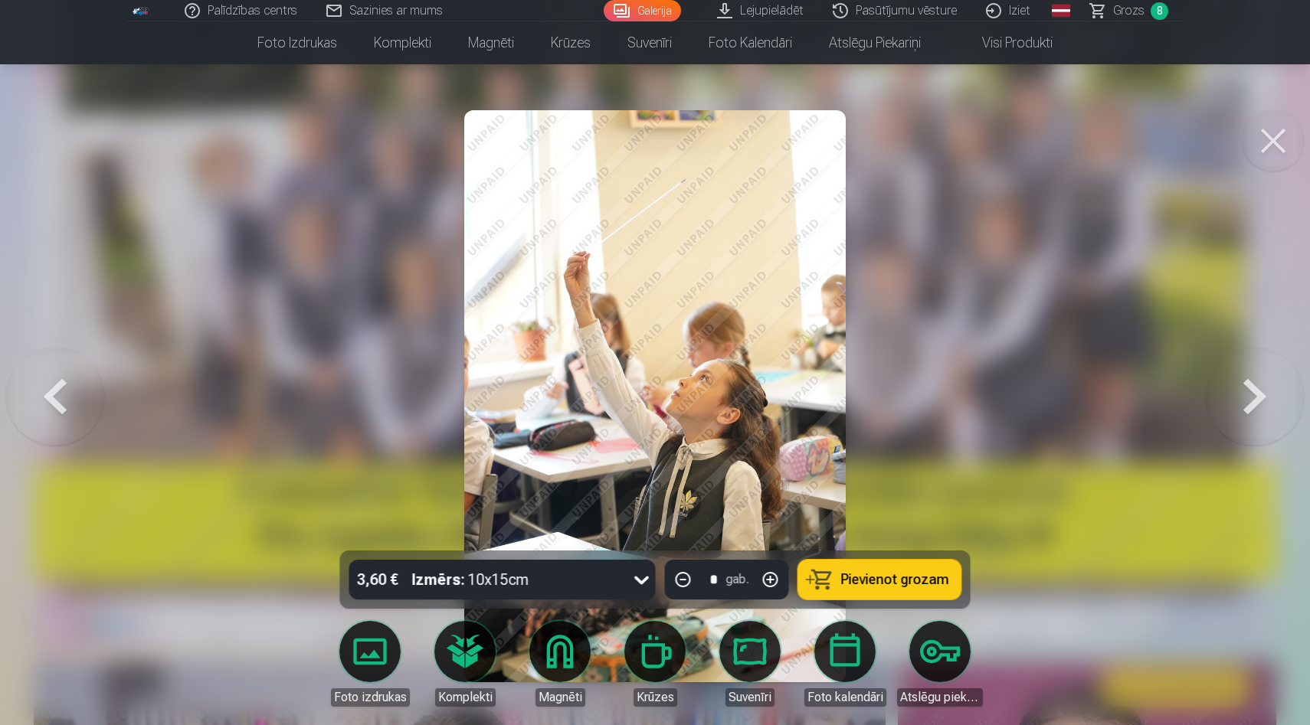
click at [899, 589] on button "Pievienot grozam" at bounding box center [879, 580] width 163 height 40
click at [1242, 439] on button at bounding box center [1255, 396] width 98 height 278
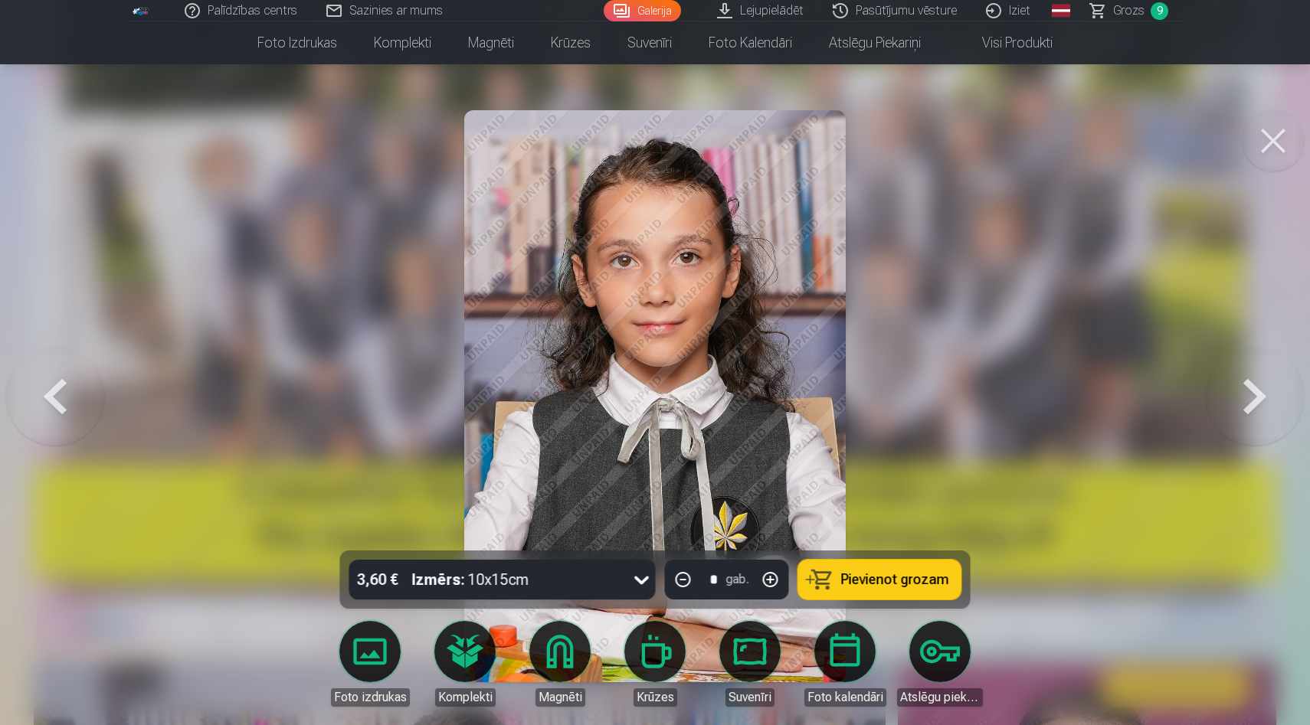
click at [924, 597] on button "Pievienot grozam" at bounding box center [879, 580] width 163 height 40
click at [1236, 423] on button at bounding box center [1255, 396] width 98 height 278
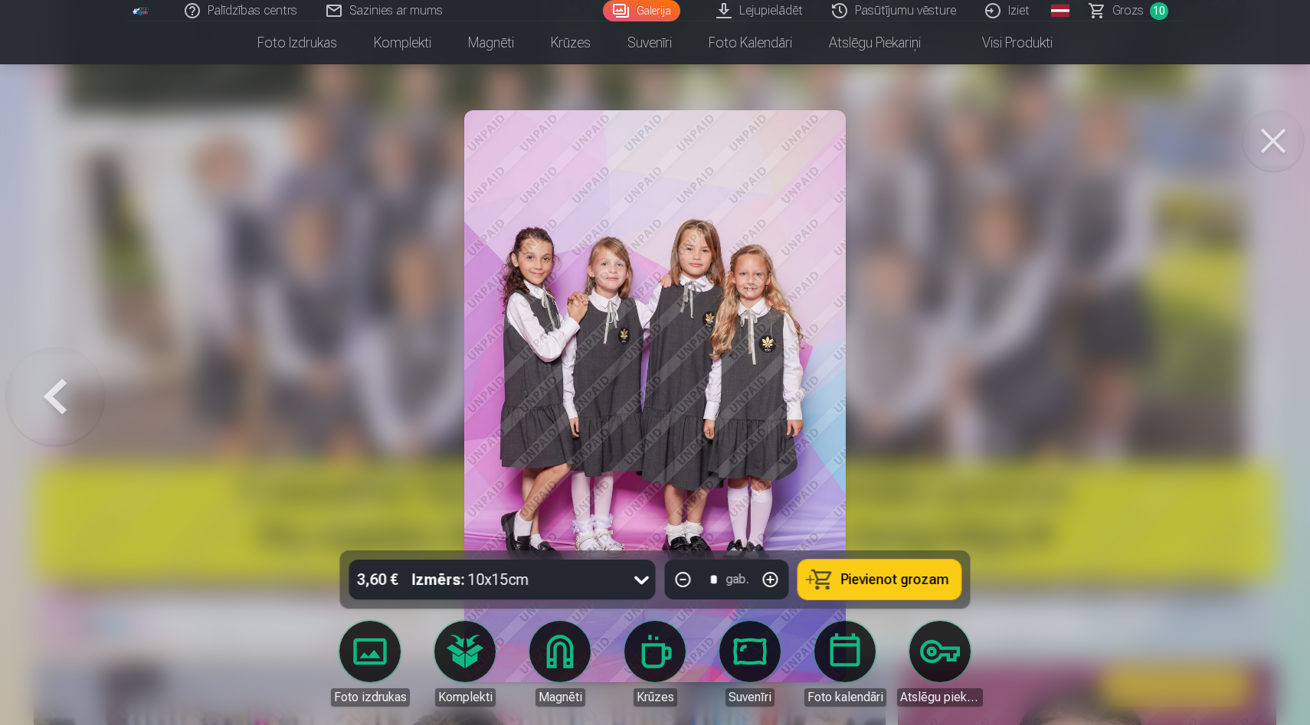
click at [942, 591] on button "Pievienot grozam" at bounding box center [879, 580] width 163 height 40
click at [1278, 147] on button at bounding box center [1272, 140] width 61 height 61
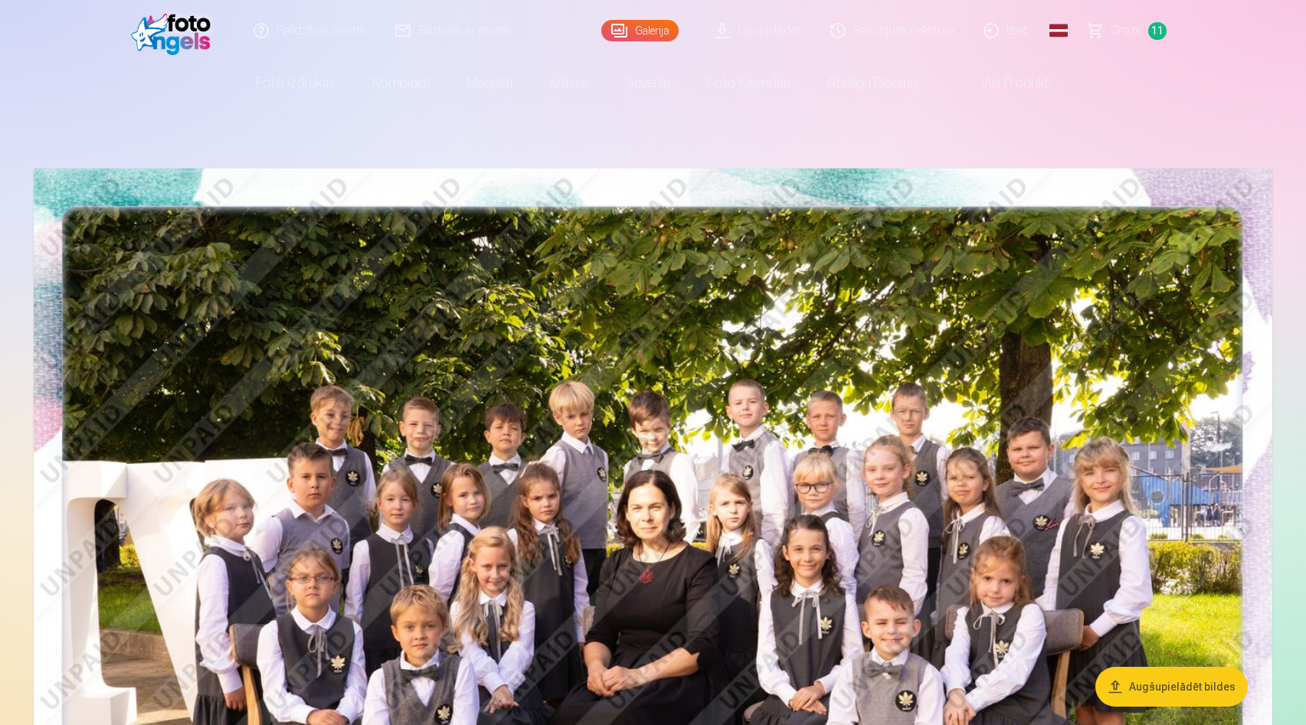
click at [1143, 43] on link "Grozs 11" at bounding box center [1128, 30] width 108 height 61
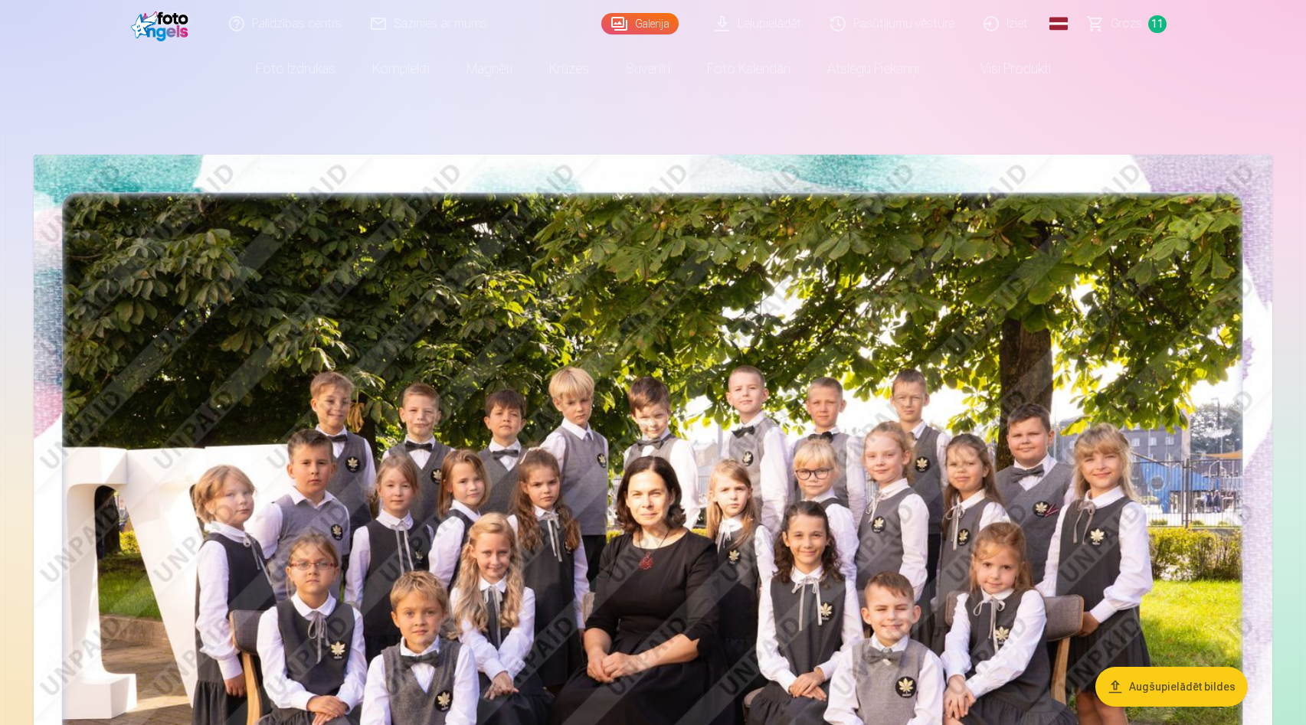
click at [1138, 38] on link "Grozs 11" at bounding box center [1128, 23] width 108 height 47
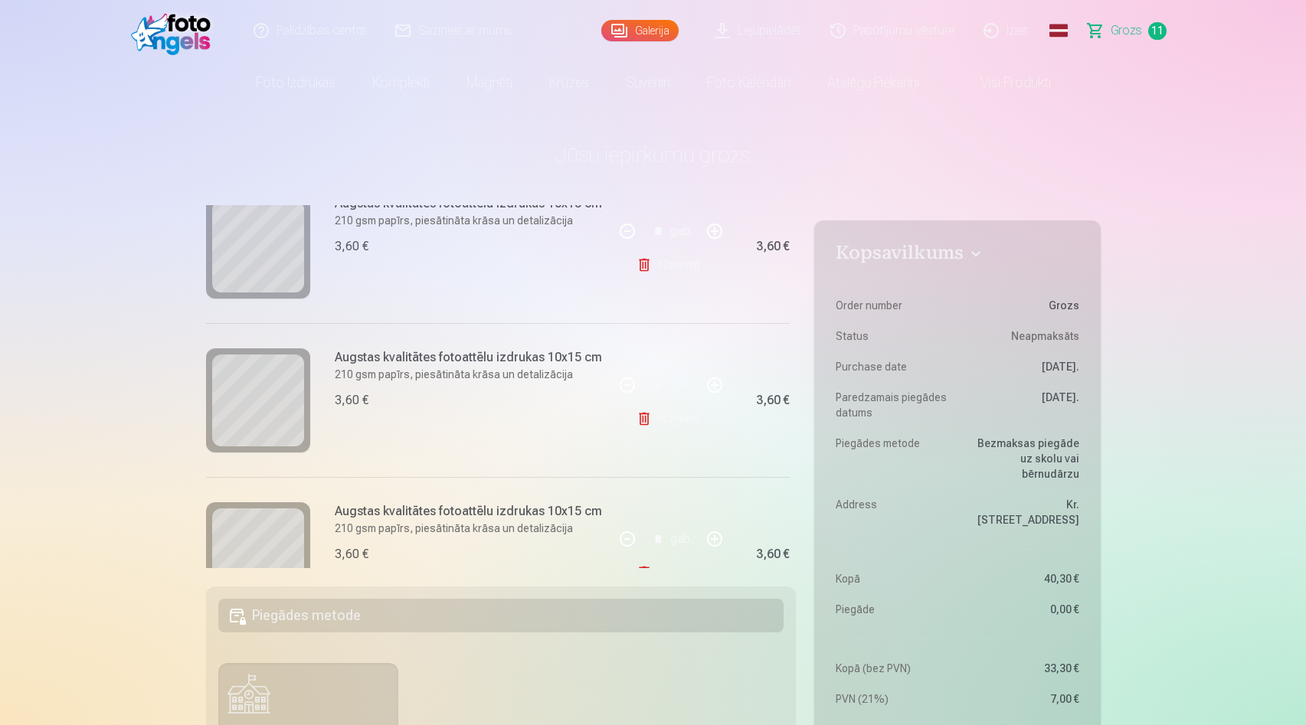
scroll to position [1506, 0]
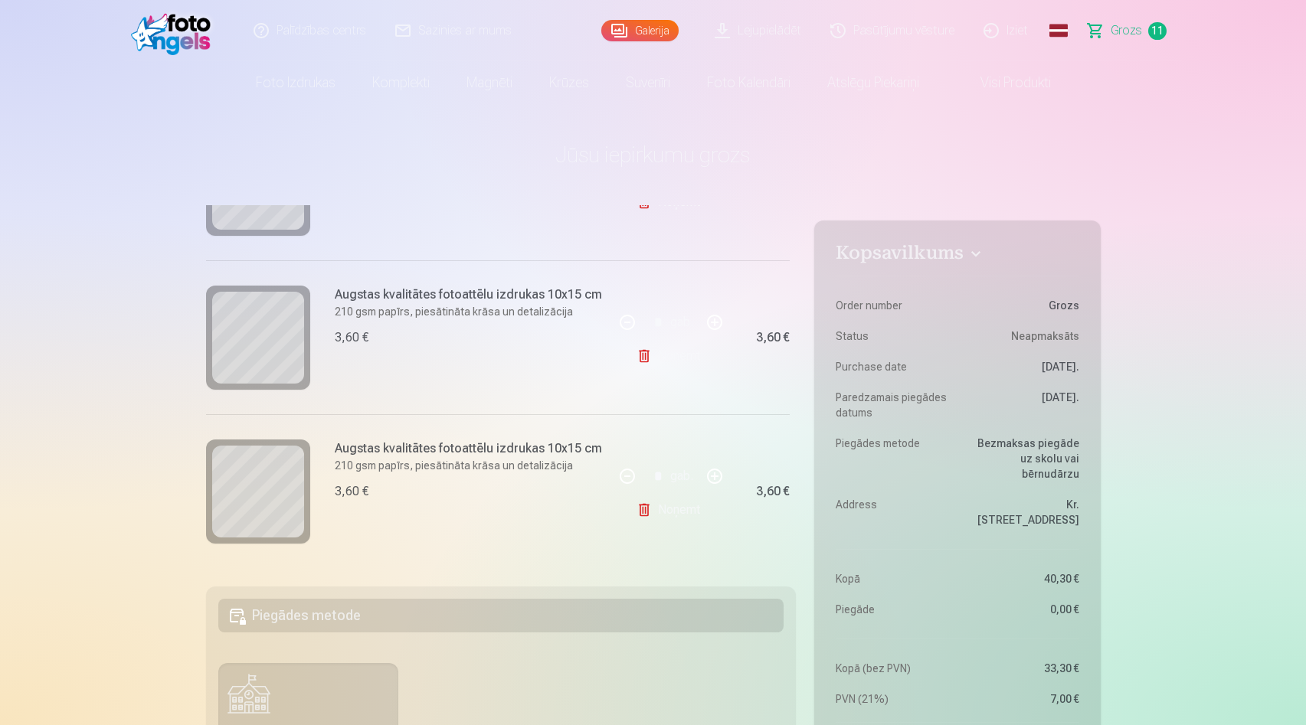
click at [641, 502] on link "Noņemt" at bounding box center [672, 510] width 70 height 31
click at [641, 499] on link "Noņemt" at bounding box center [672, 510] width 70 height 31
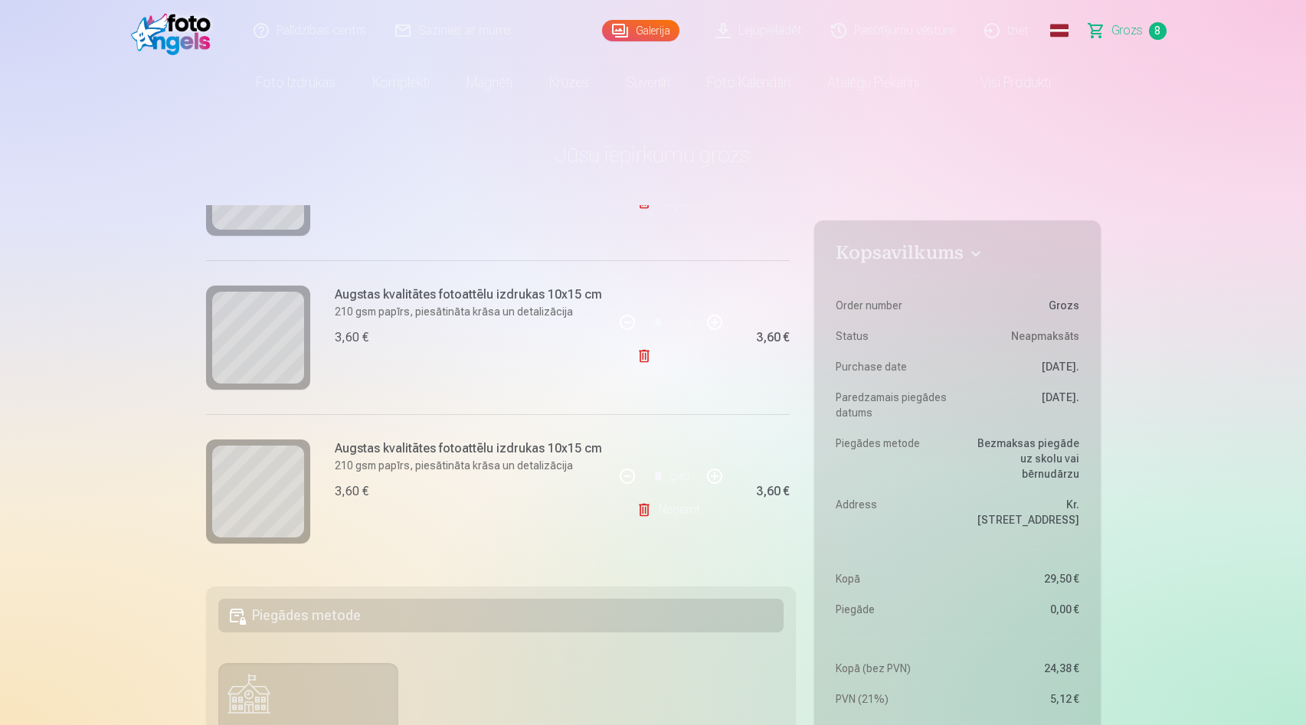
click at [654, 364] on link "Noņemt" at bounding box center [672, 356] width 70 height 31
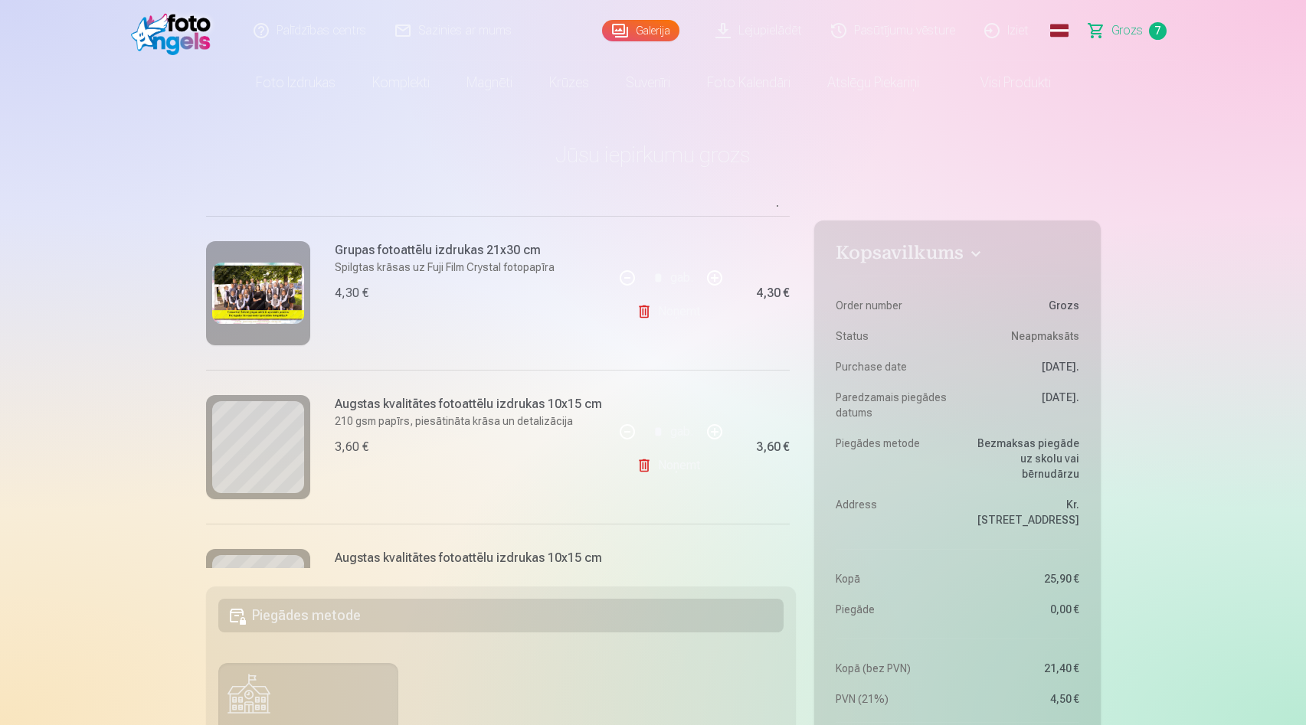
scroll to position [0, 0]
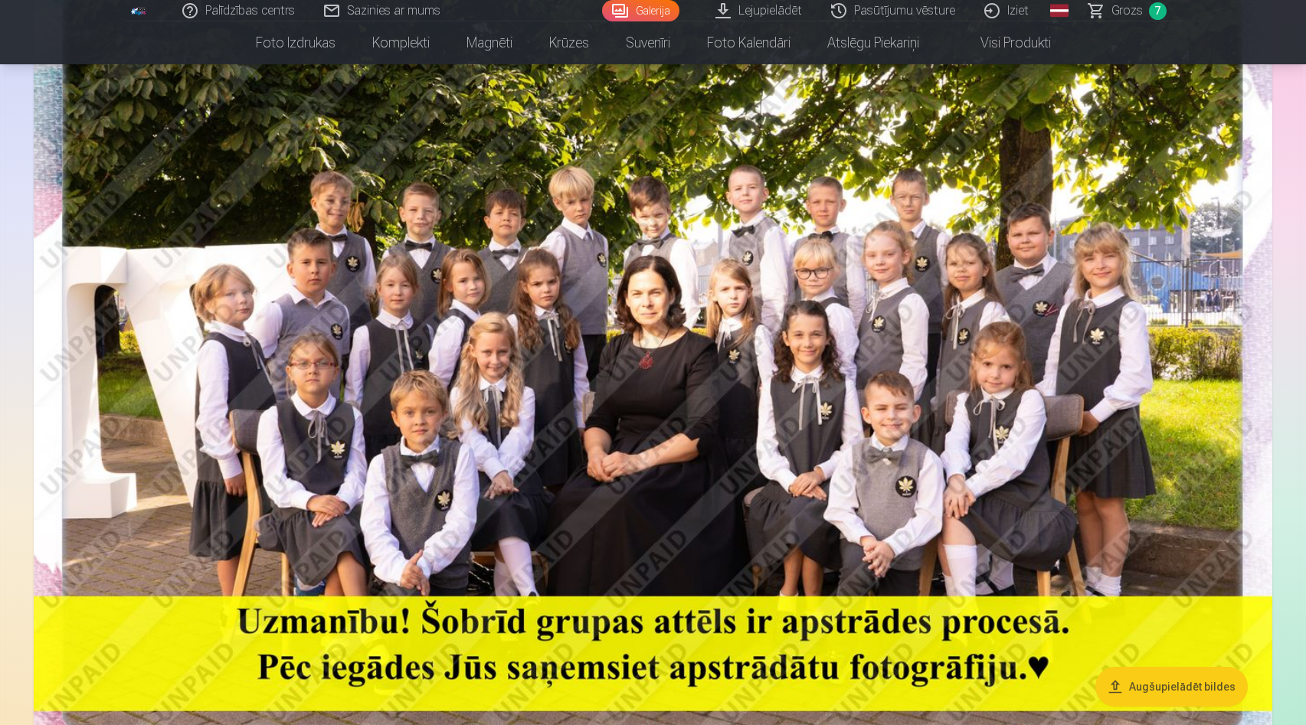
scroll to position [218, 0]
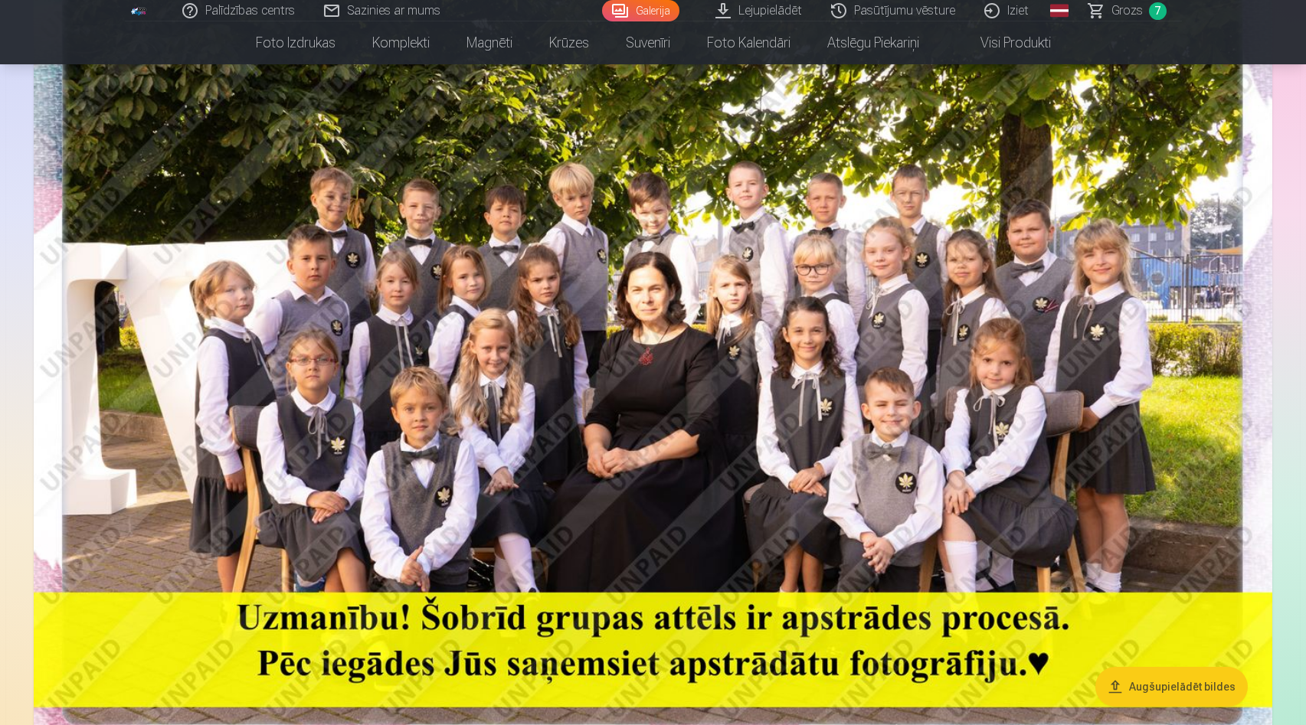
click at [939, 534] on img at bounding box center [653, 363] width 1239 height 827
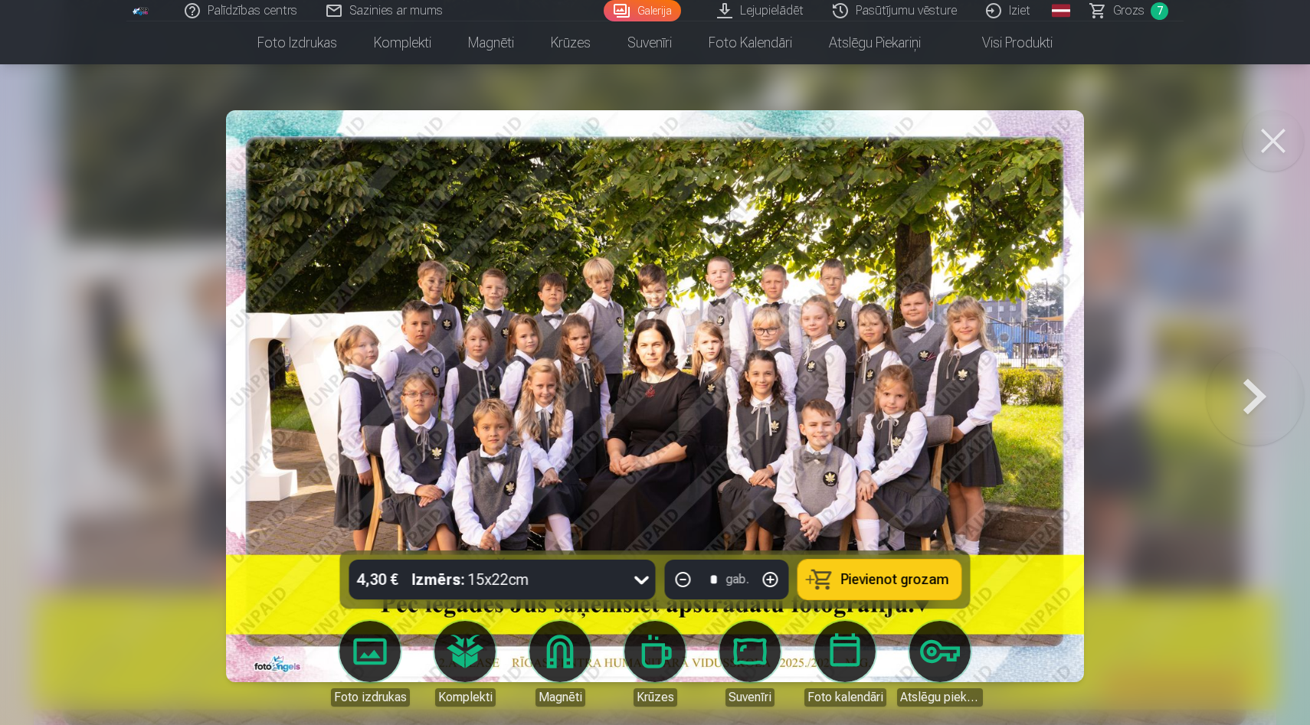
click at [1283, 137] on button at bounding box center [1272, 140] width 61 height 61
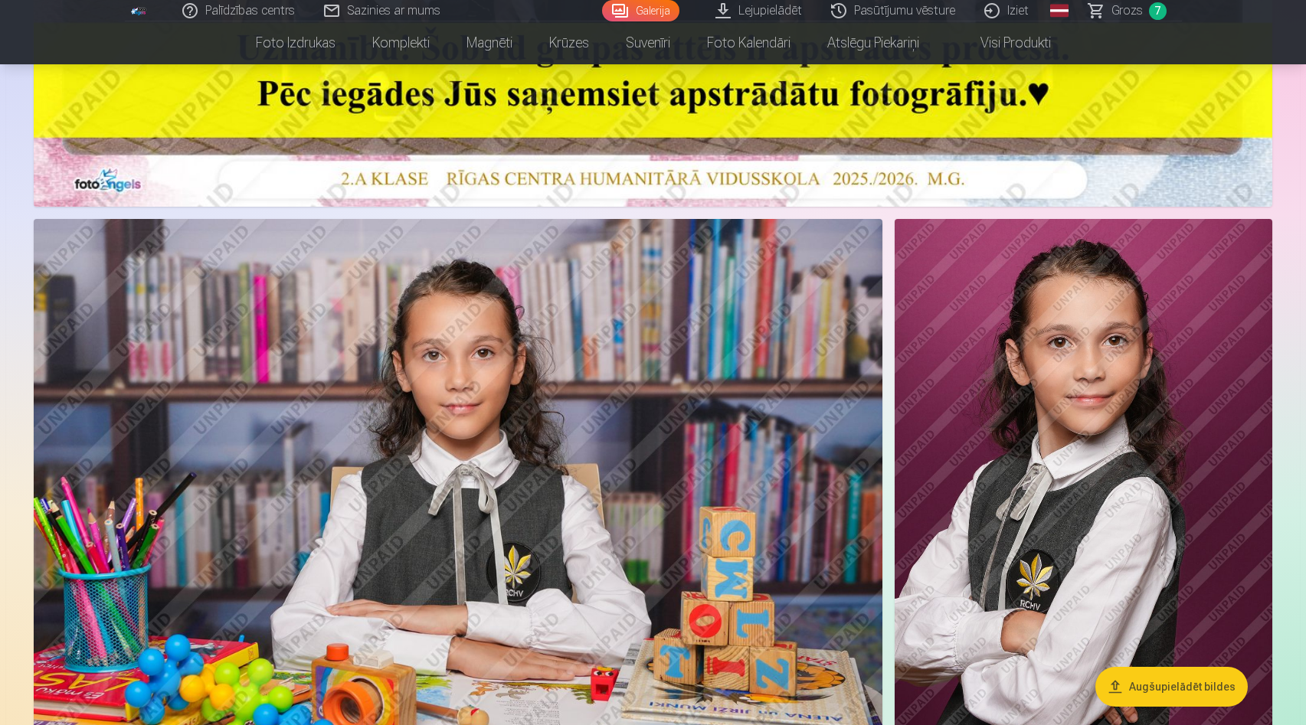
scroll to position [827, 0]
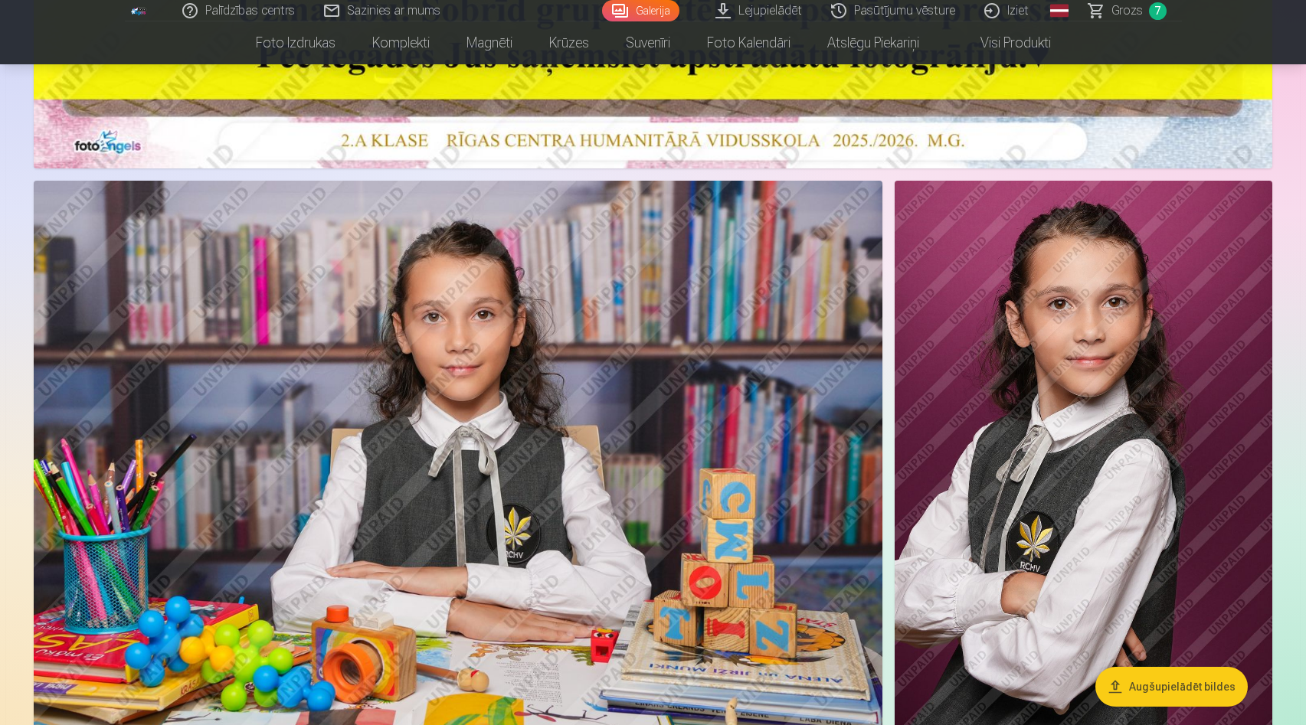
click at [476, 372] on img at bounding box center [458, 464] width 849 height 566
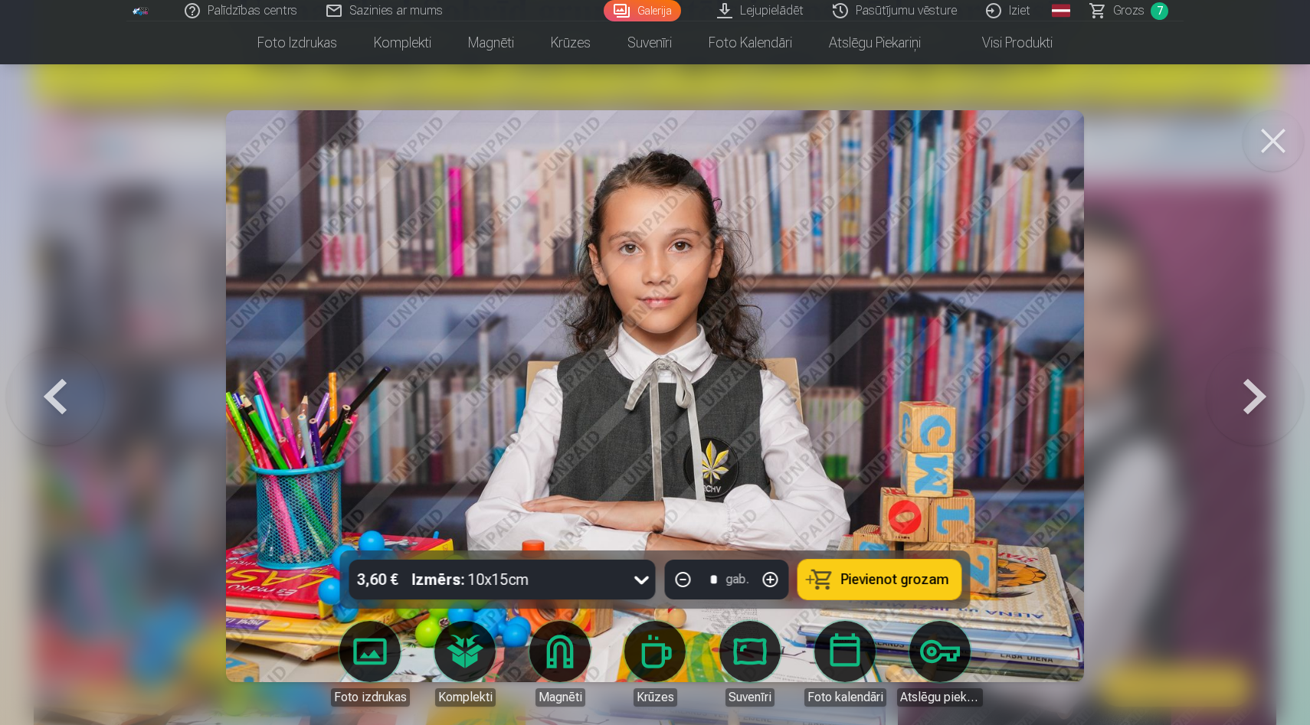
click at [1250, 431] on button at bounding box center [1255, 396] width 98 height 278
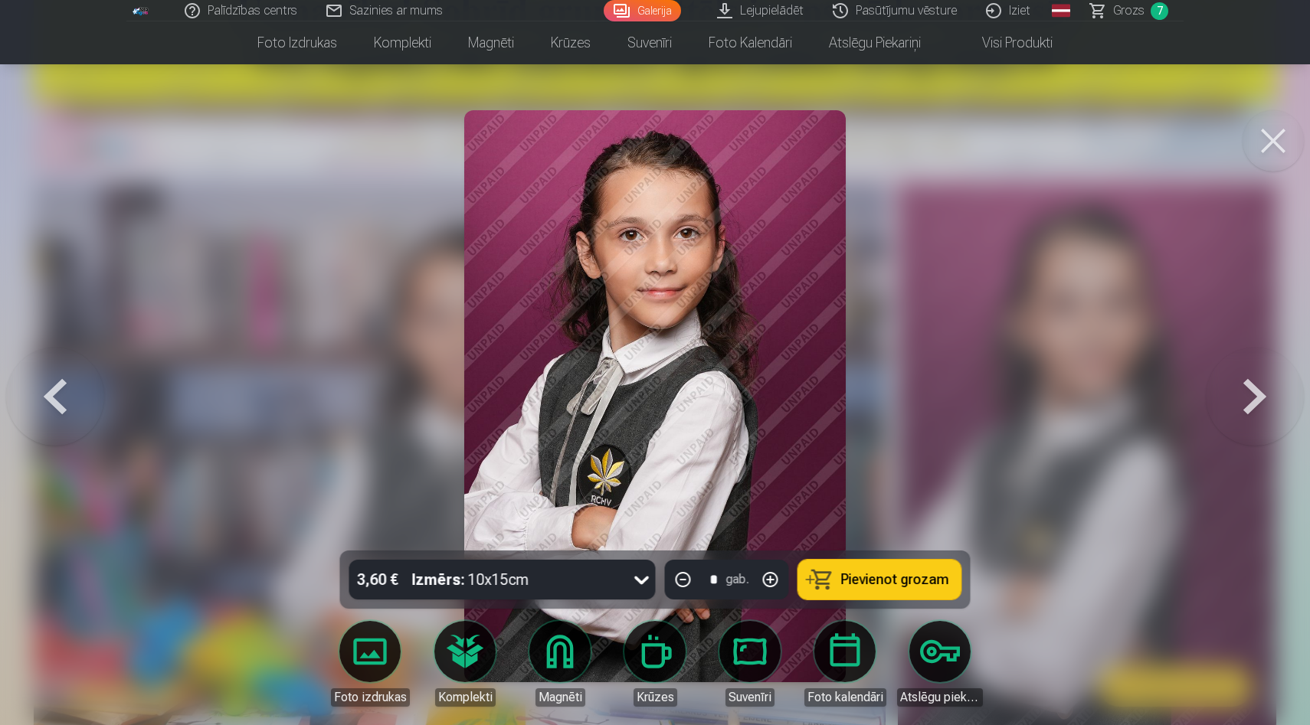
click at [1255, 436] on button at bounding box center [1255, 396] width 98 height 278
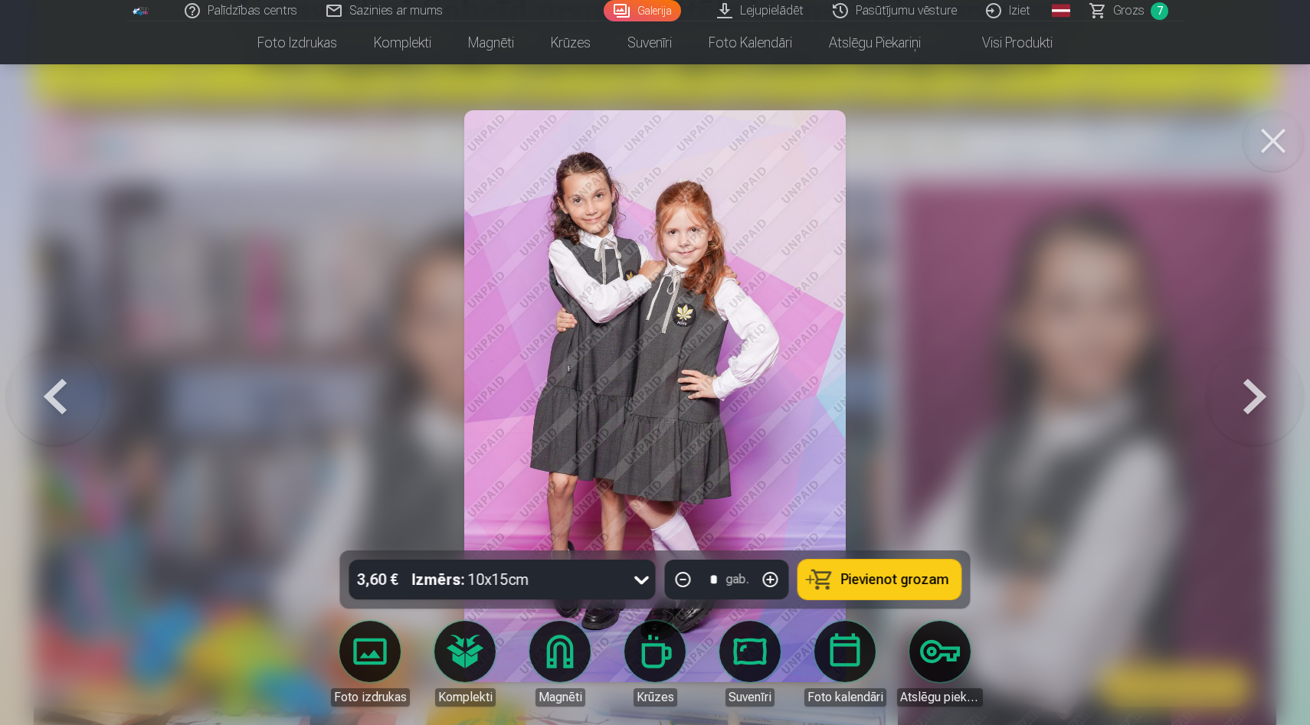
click at [1255, 439] on button at bounding box center [1255, 396] width 98 height 278
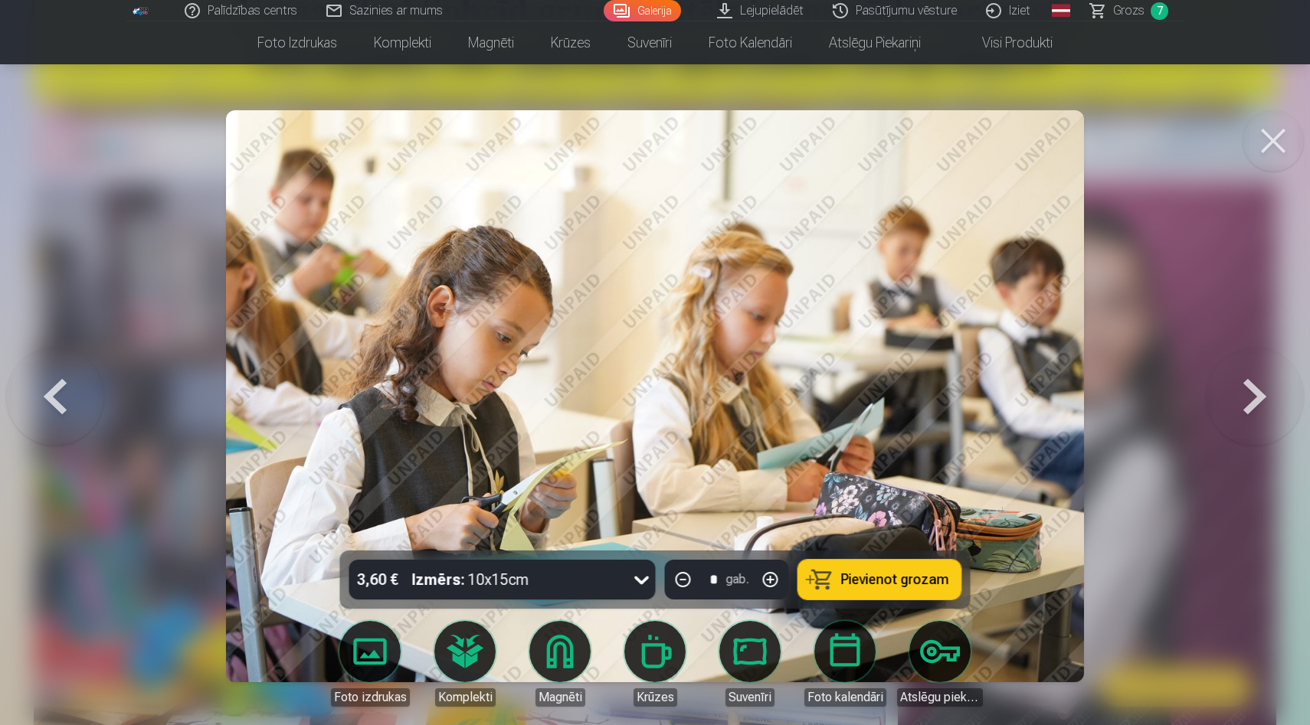
click at [1255, 439] on button at bounding box center [1255, 396] width 98 height 278
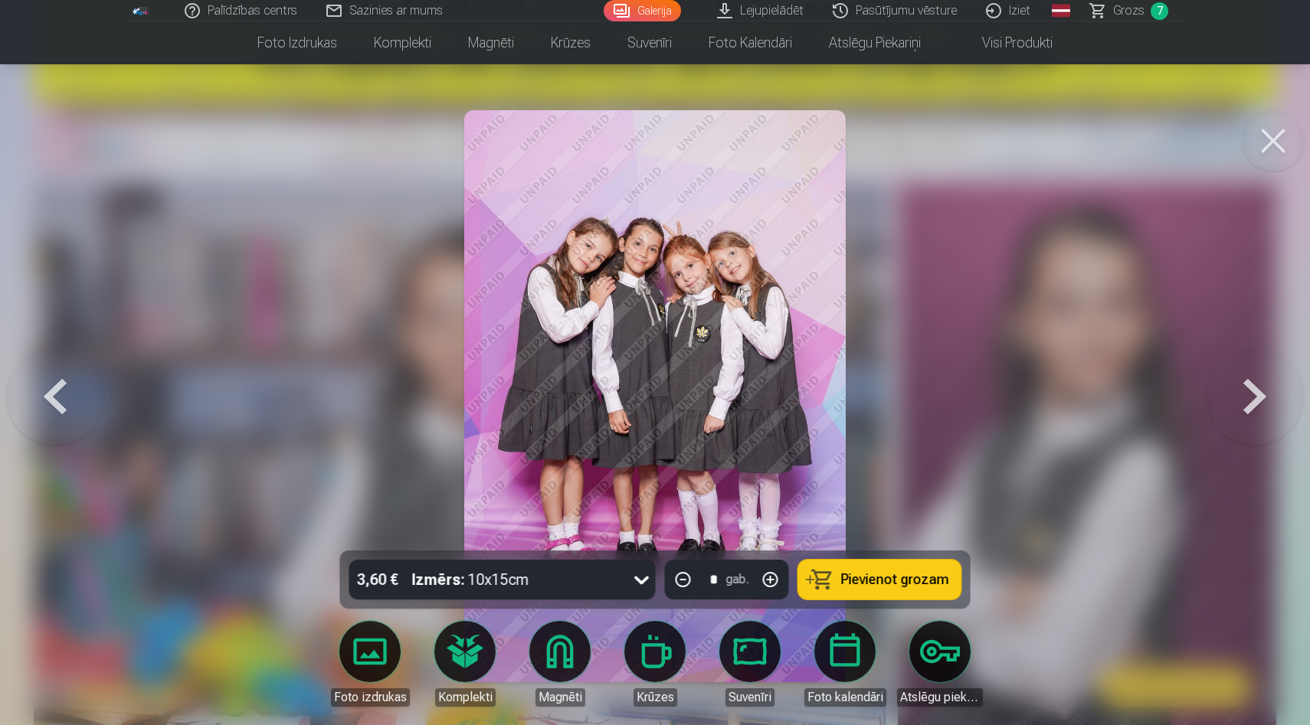
click at [1248, 443] on button at bounding box center [1255, 396] width 98 height 278
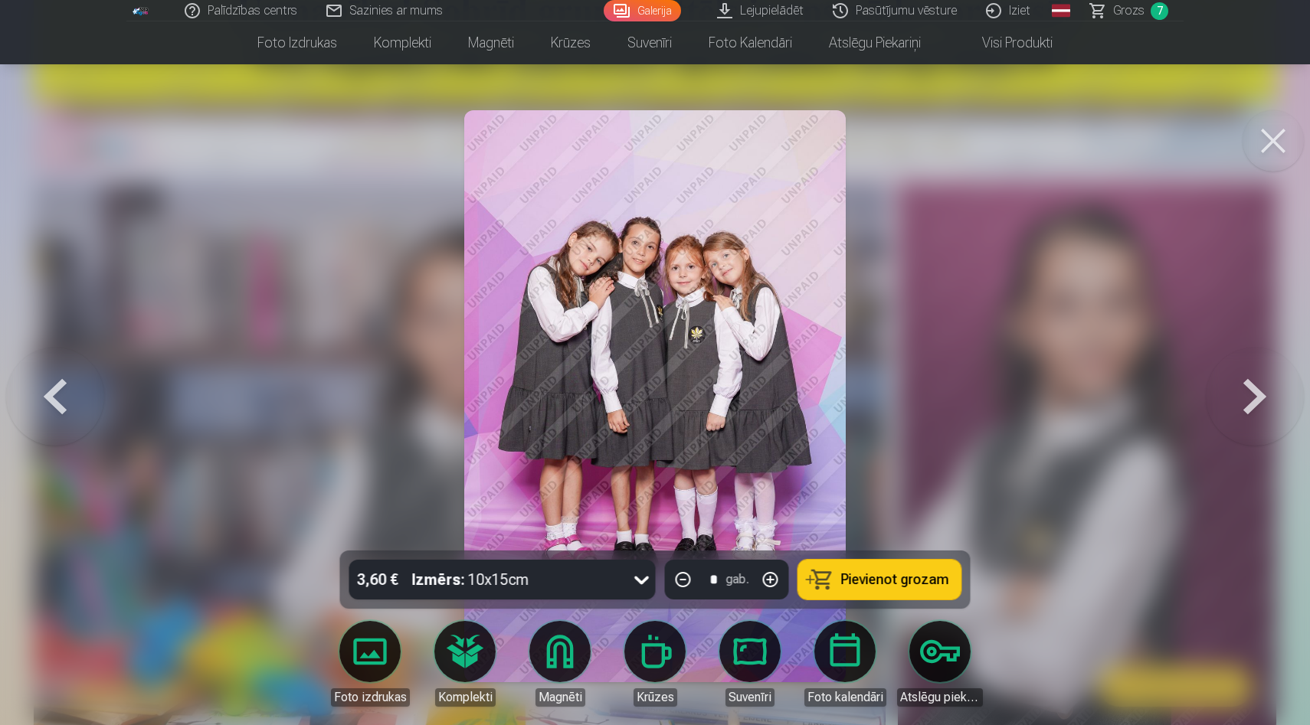
click at [1249, 424] on button at bounding box center [1255, 396] width 98 height 278
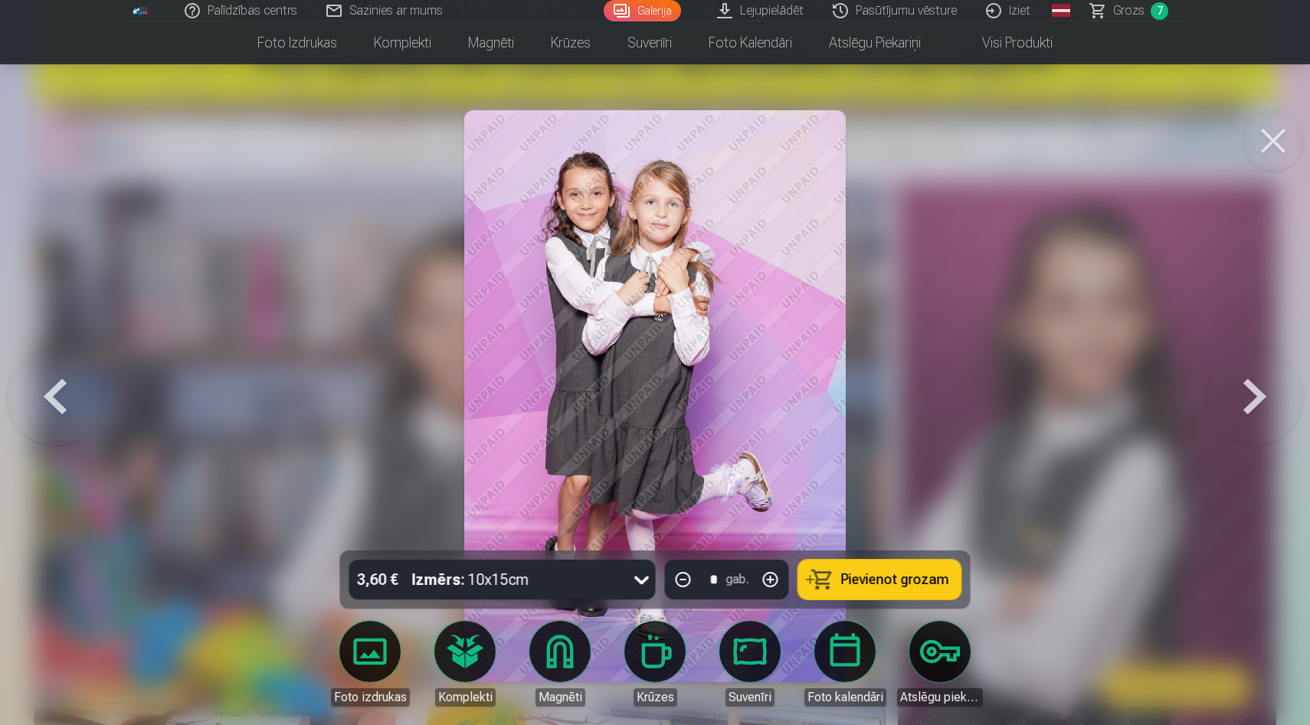
click at [1249, 424] on button at bounding box center [1255, 396] width 98 height 278
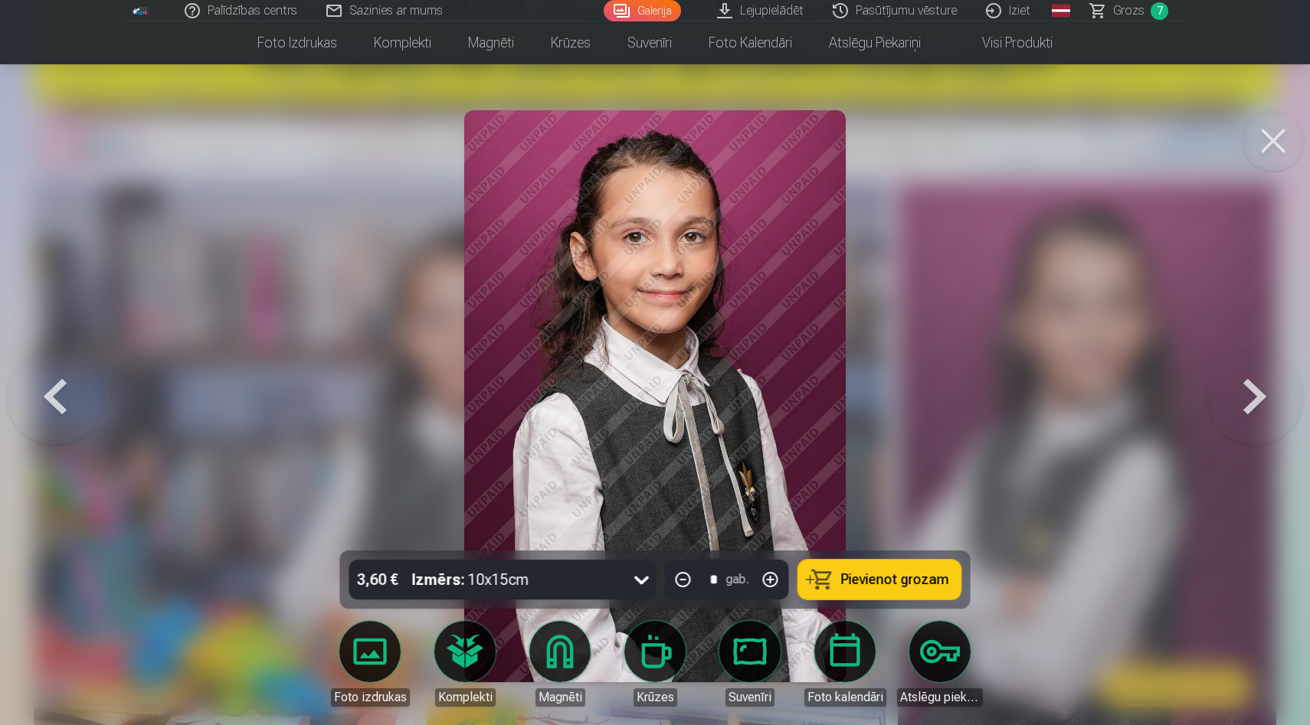
click at [1249, 424] on button at bounding box center [1255, 396] width 98 height 278
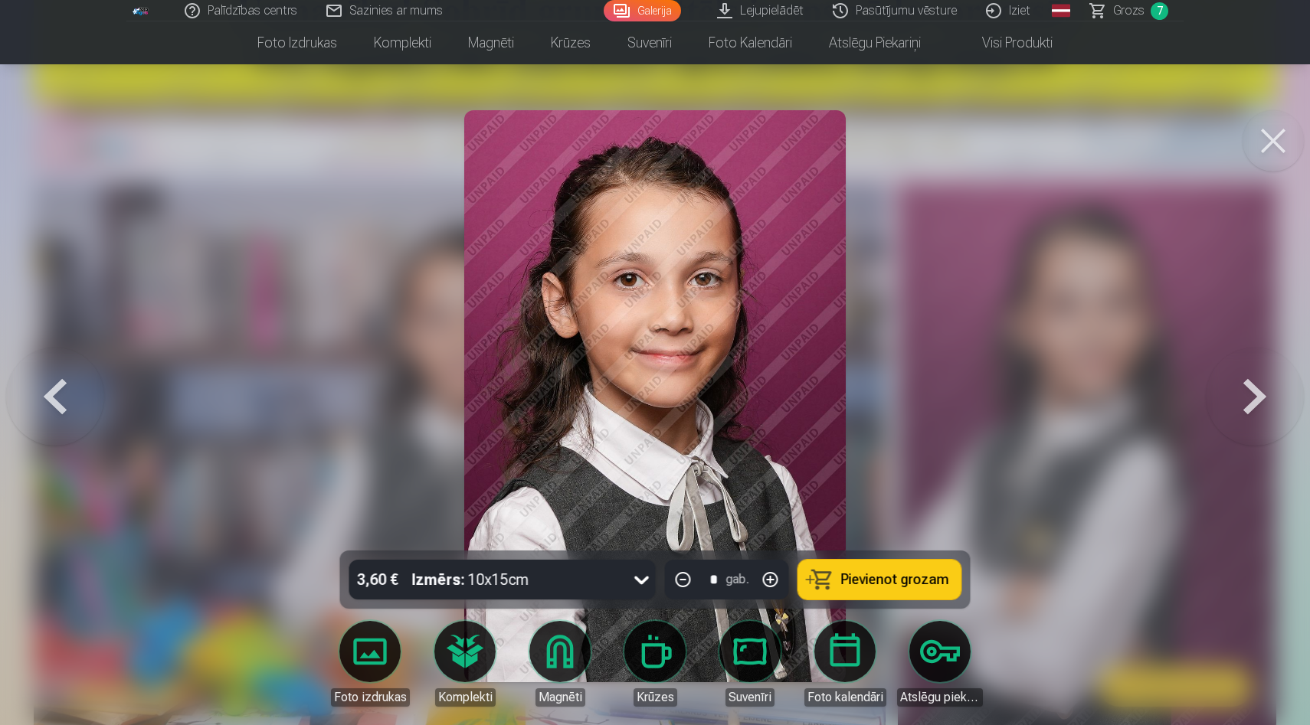
click at [1249, 424] on button at bounding box center [1255, 396] width 98 height 278
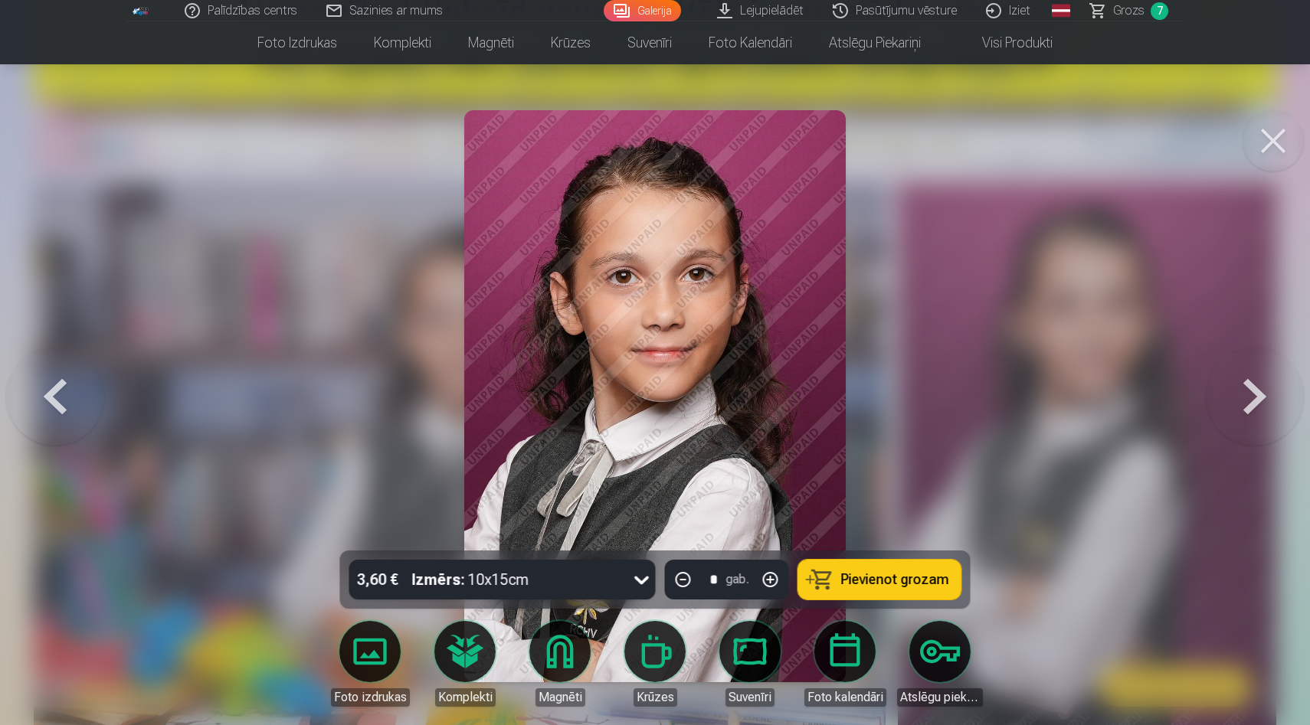
click at [1249, 424] on button at bounding box center [1255, 396] width 98 height 278
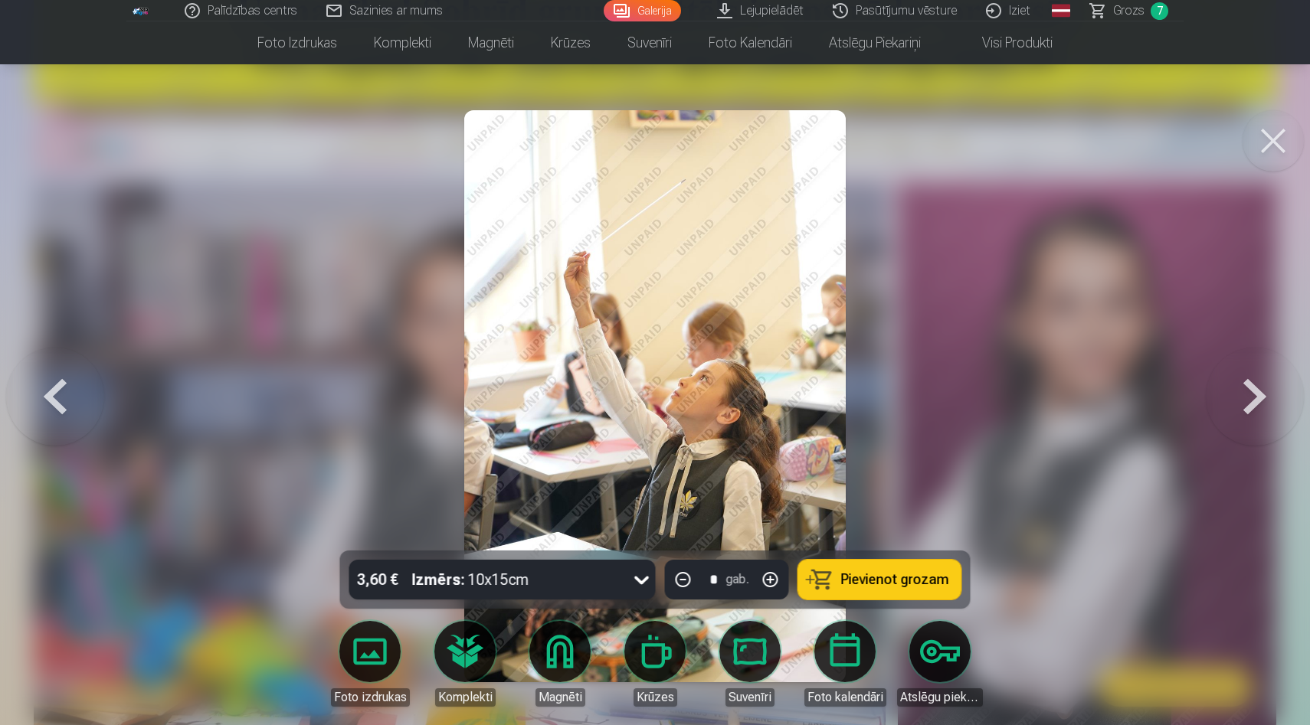
click at [1249, 424] on button at bounding box center [1255, 396] width 98 height 278
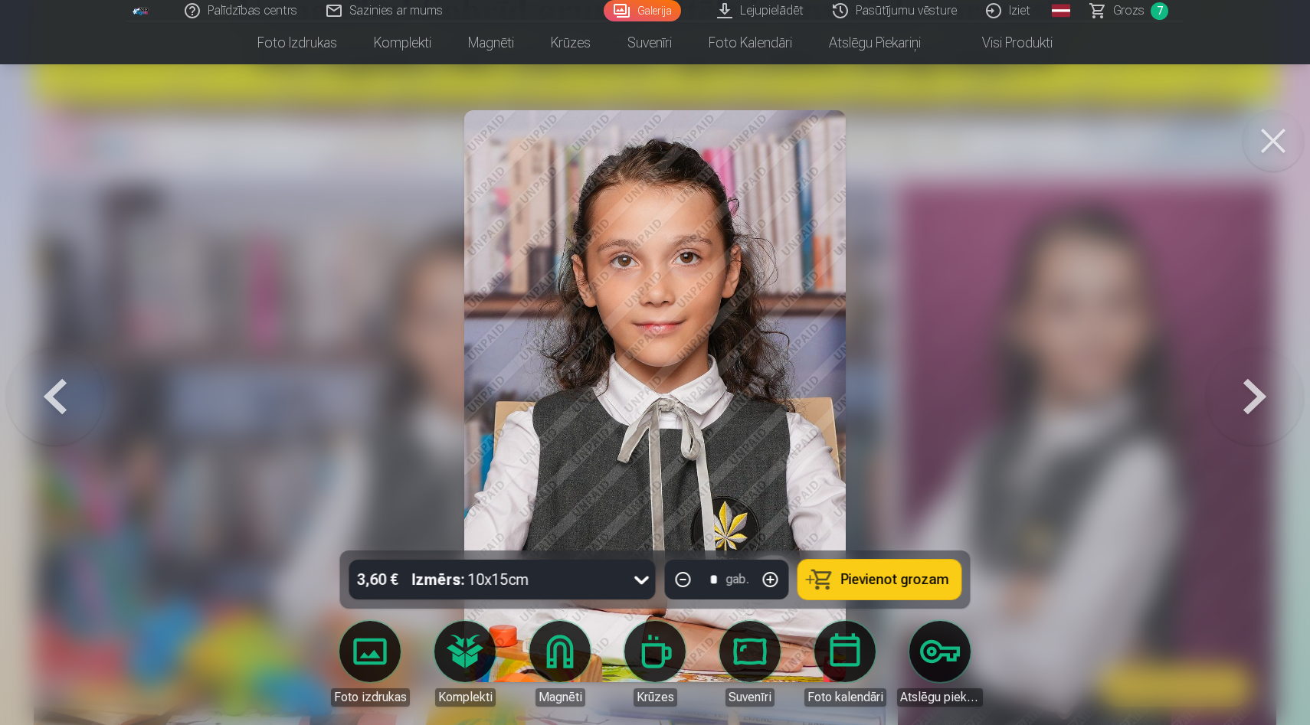
click at [1249, 424] on button at bounding box center [1255, 396] width 98 height 278
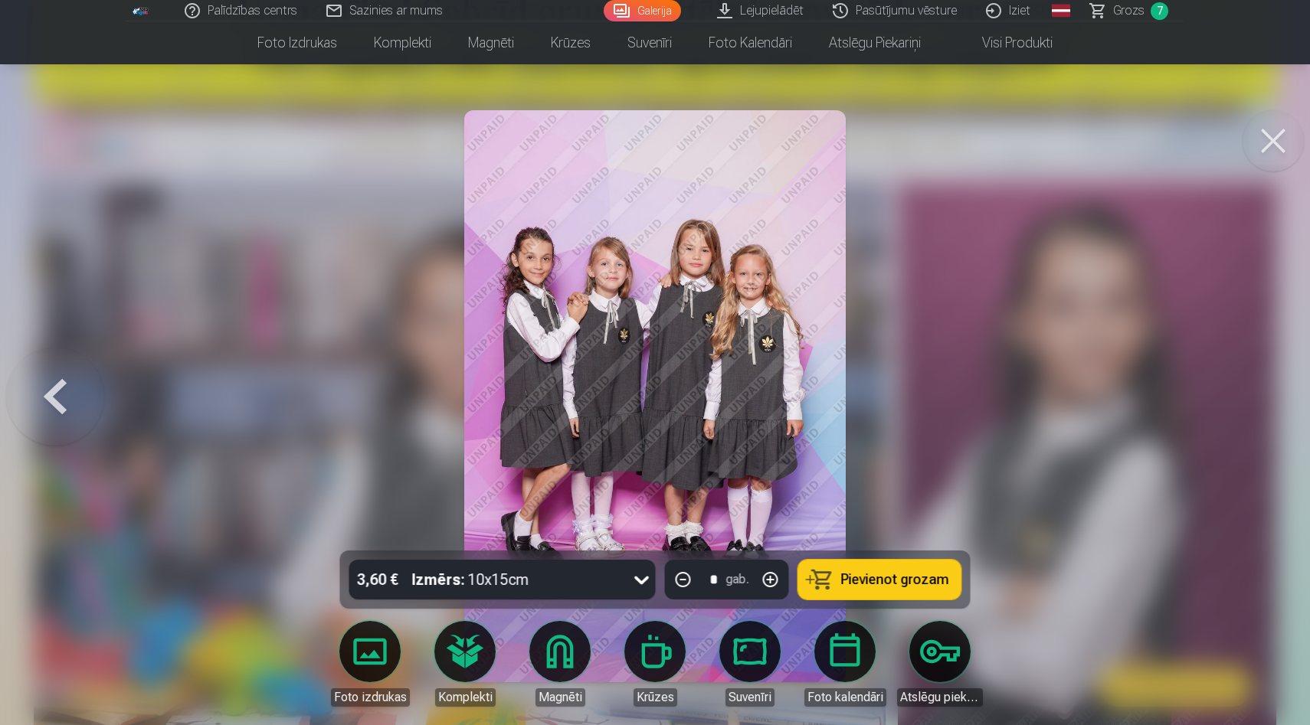
click at [1249, 424] on div at bounding box center [655, 362] width 1310 height 725
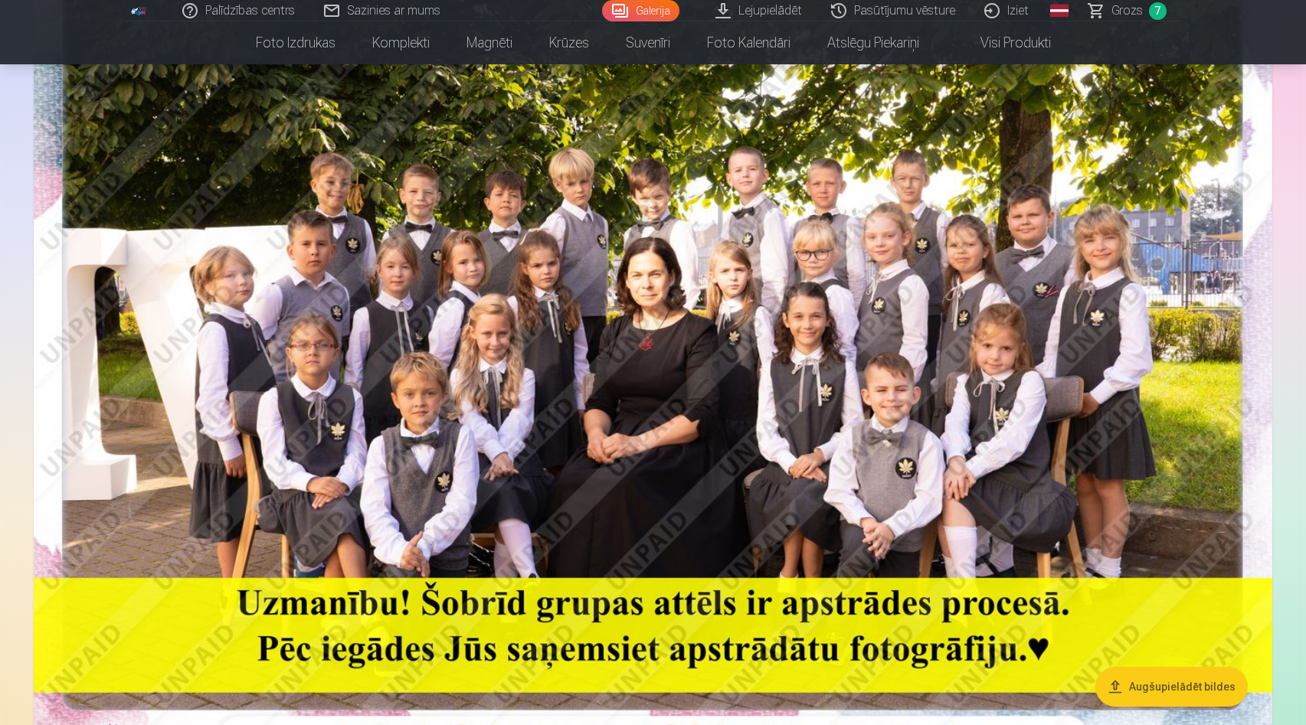
scroll to position [234, 0]
